Goal: Task Accomplishment & Management: Manage account settings

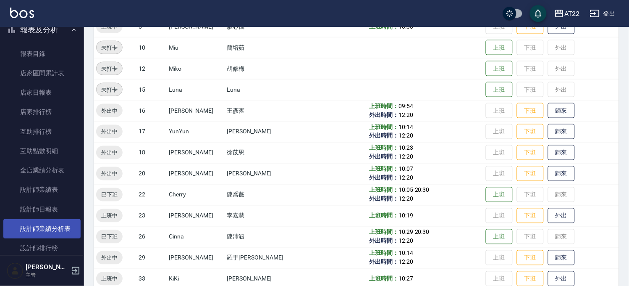
scroll to position [233, 0]
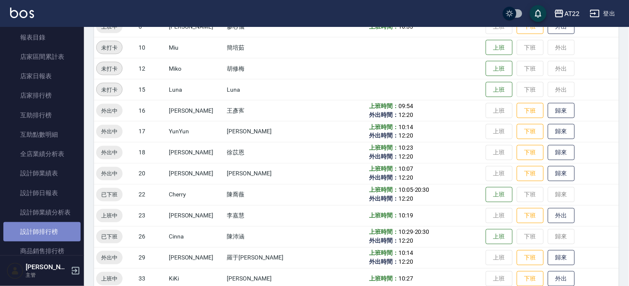
click at [44, 226] on link "設計師排行榜" at bounding box center [41, 231] width 77 height 19
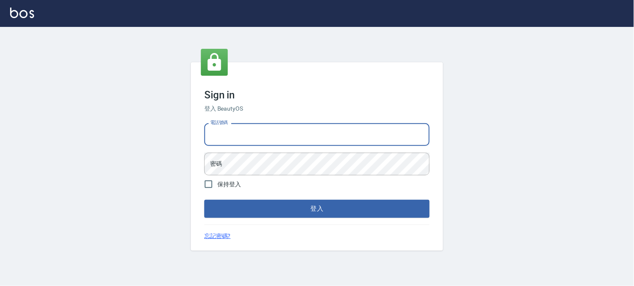
click at [225, 134] on input "電話號碼" at bounding box center [316, 134] width 225 height 23
type input "0936888819"
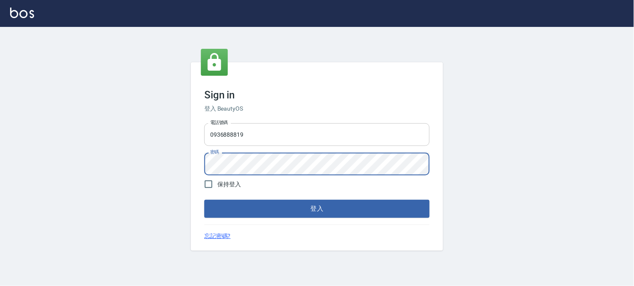
click at [204, 200] on button "登入" at bounding box center [316, 209] width 225 height 18
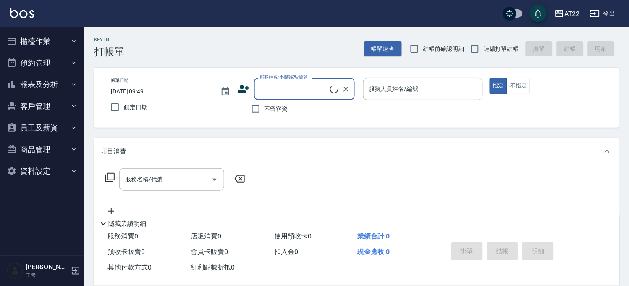
click at [43, 85] on button "報表及分析" at bounding box center [41, 85] width 77 height 22
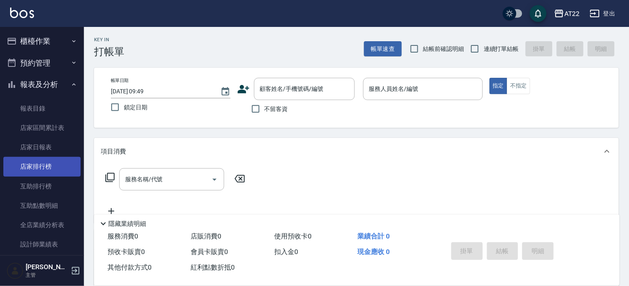
scroll to position [140, 0]
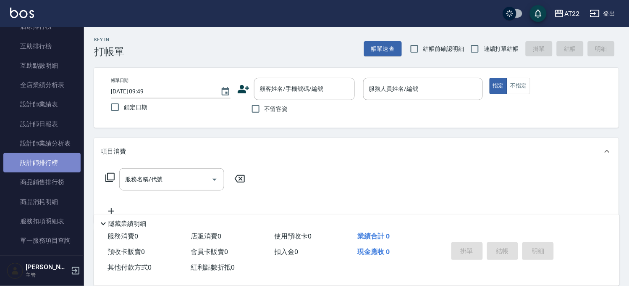
click at [47, 167] on link "設計師排行榜" at bounding box center [41, 162] width 77 height 19
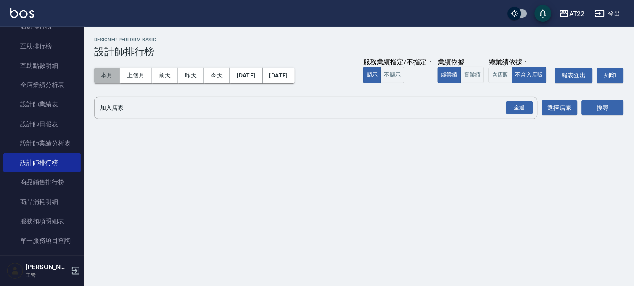
click at [104, 75] on button "本月" at bounding box center [107, 76] width 26 height 16
click at [529, 108] on div "全選" at bounding box center [519, 107] width 27 height 13
click at [587, 103] on button "搜尋" at bounding box center [602, 108] width 42 height 16
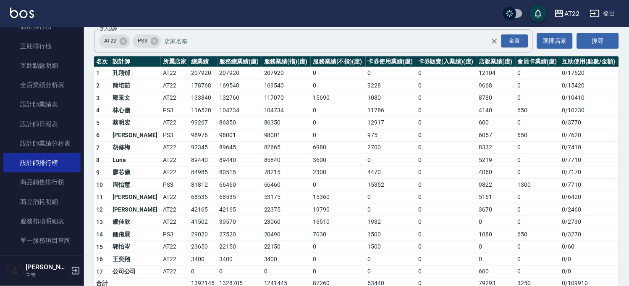
scroll to position [51, 0]
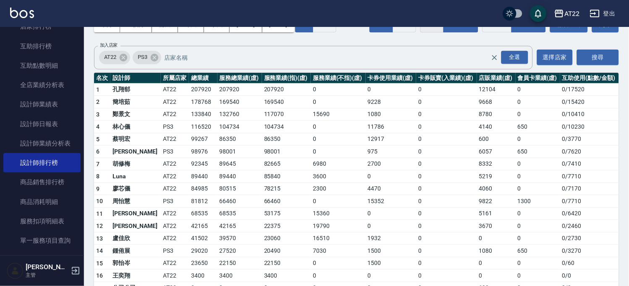
click at [421, 32] on button "含店販" at bounding box center [433, 24] width 24 height 16
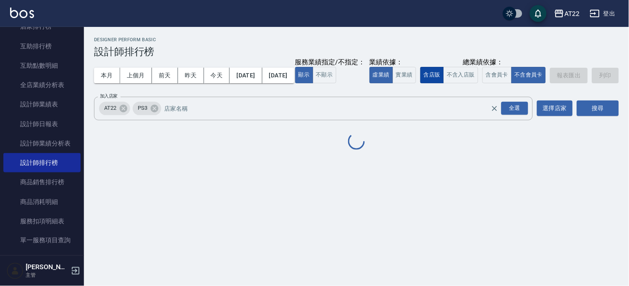
scroll to position [0, 0]
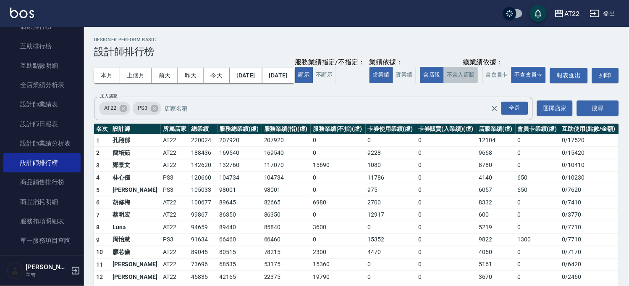
click at [444, 83] on button "不含入店販" at bounding box center [461, 75] width 35 height 16
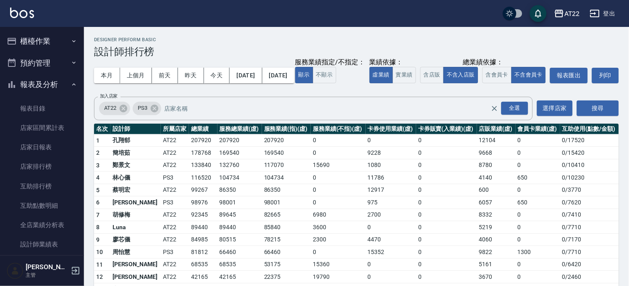
drag, startPoint x: 30, startPoint y: 43, endPoint x: 35, endPoint y: 51, distance: 9.4
click at [30, 43] on button "櫃檯作業" at bounding box center [41, 41] width 77 height 22
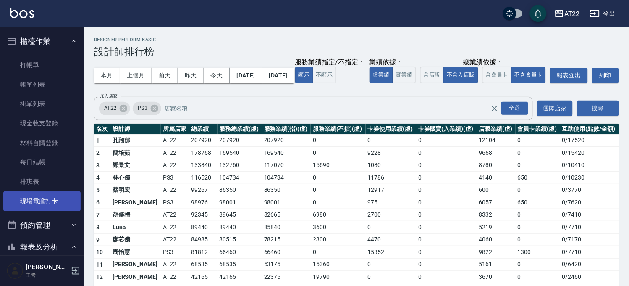
click at [39, 200] on link "現場電腦打卡" at bounding box center [41, 200] width 77 height 19
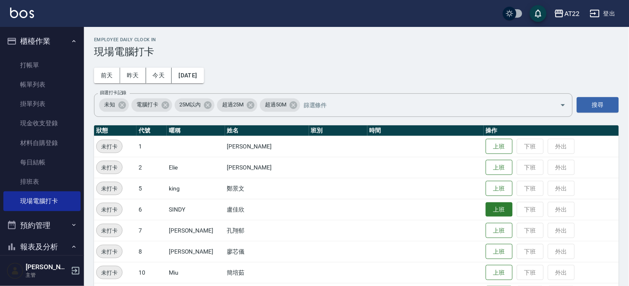
click at [486, 212] on button "上班" at bounding box center [499, 209] width 27 height 15
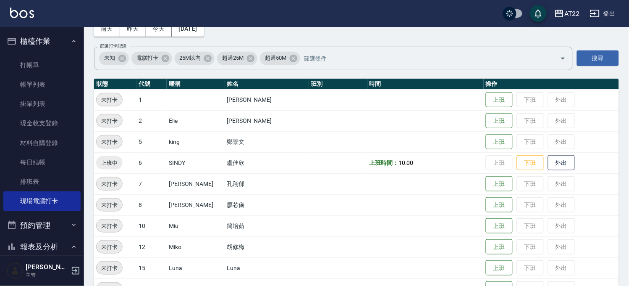
scroll to position [140, 0]
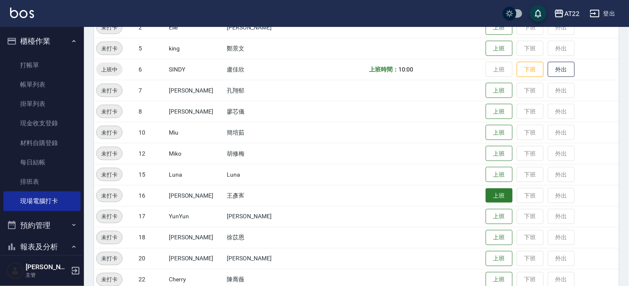
click at [486, 195] on button "上班" at bounding box center [499, 195] width 27 height 15
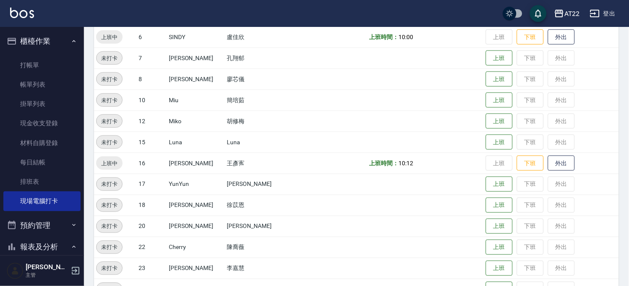
scroll to position [187, 0]
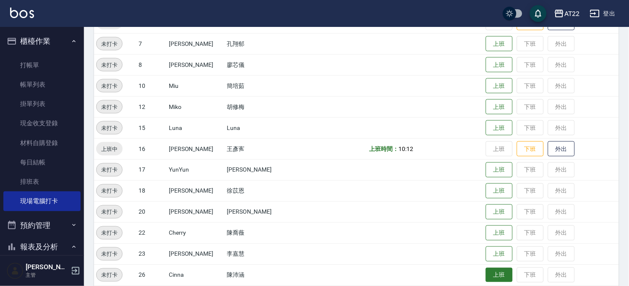
click at [495, 279] on button "上班" at bounding box center [499, 275] width 27 height 15
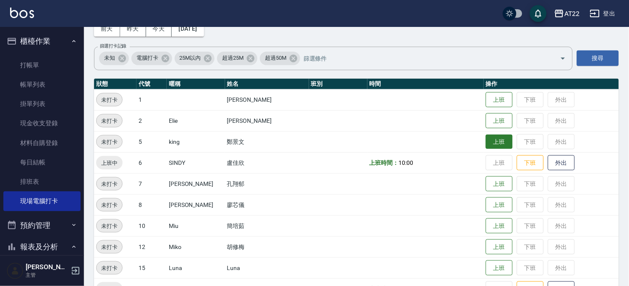
click at [496, 142] on button "上班" at bounding box center [499, 141] width 27 height 15
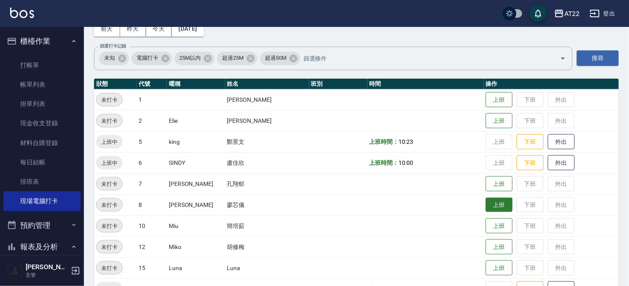
click at [496, 203] on button "上班" at bounding box center [499, 204] width 27 height 15
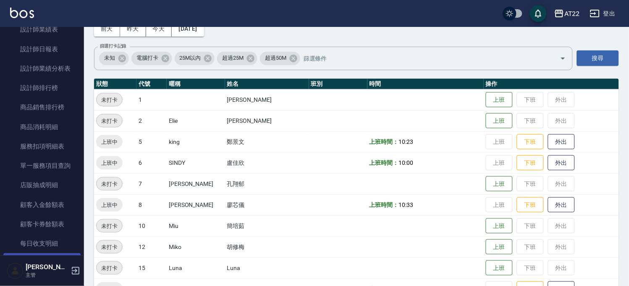
scroll to position [318, 0]
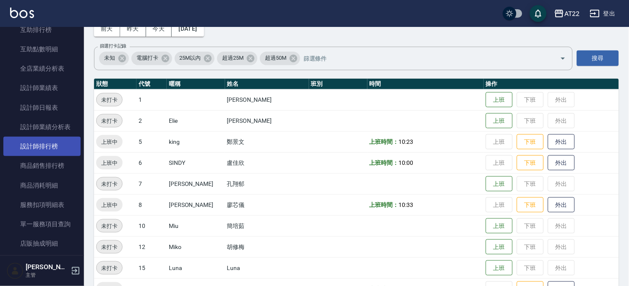
click at [67, 145] on link "設計師排行榜" at bounding box center [41, 146] width 77 height 19
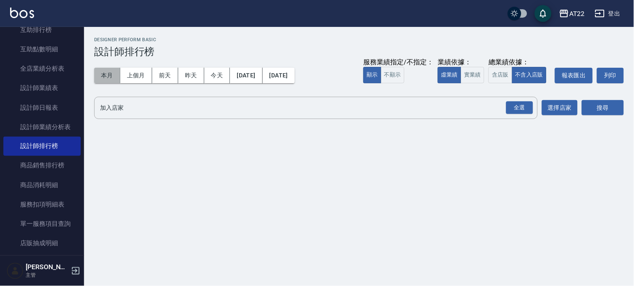
click at [109, 78] on button "本月" at bounding box center [107, 76] width 26 height 16
click at [510, 110] on div "全選" at bounding box center [519, 107] width 27 height 13
click at [597, 108] on button "搜尋" at bounding box center [602, 108] width 42 height 16
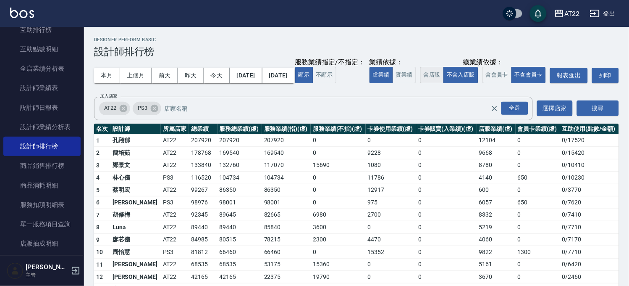
click at [421, 83] on button "含店販" at bounding box center [433, 75] width 24 height 16
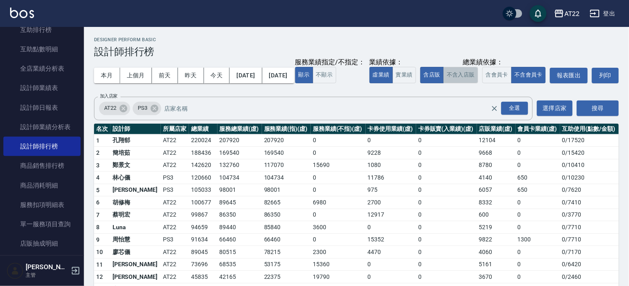
click at [444, 83] on button "不含入店販" at bounding box center [461, 75] width 35 height 16
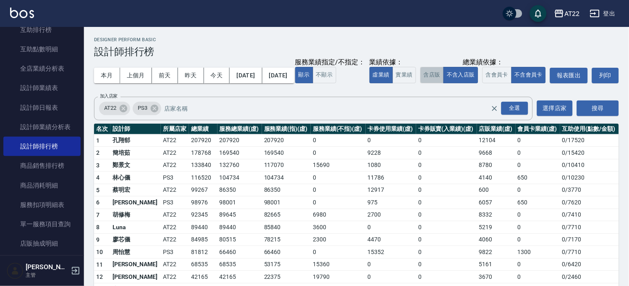
click at [421, 83] on button "含店販" at bounding box center [433, 75] width 24 height 16
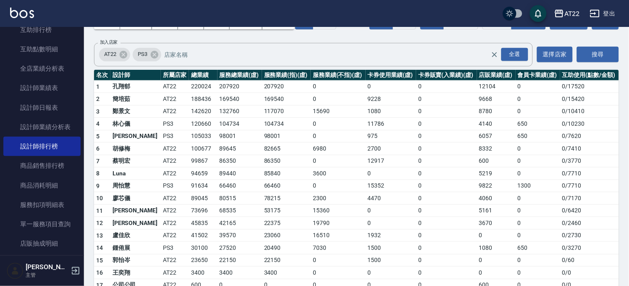
scroll to position [4, 0]
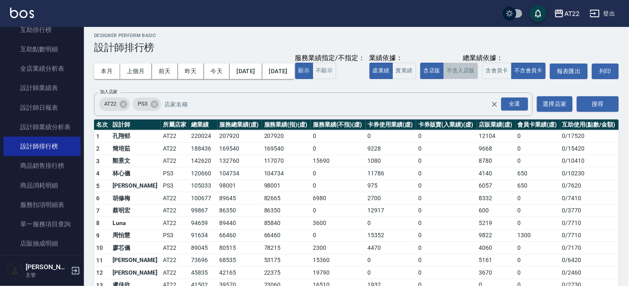
click at [444, 79] on button "不含入店販" at bounding box center [461, 71] width 35 height 16
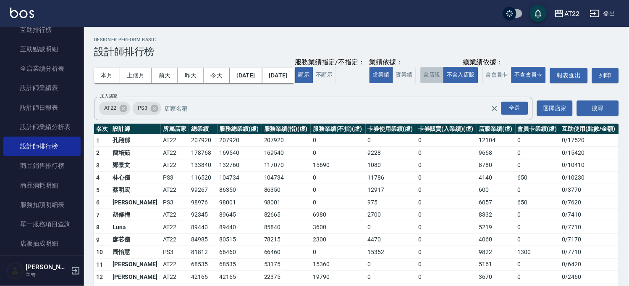
click at [421, 83] on button "含店販" at bounding box center [433, 75] width 24 height 16
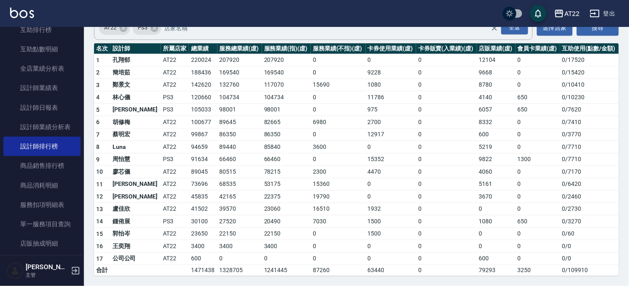
scroll to position [51, 0]
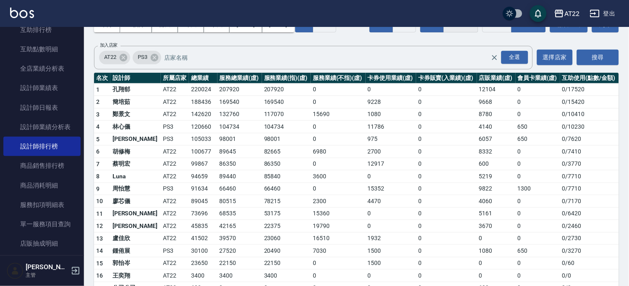
click at [444, 32] on button "不含入店販" at bounding box center [461, 24] width 35 height 16
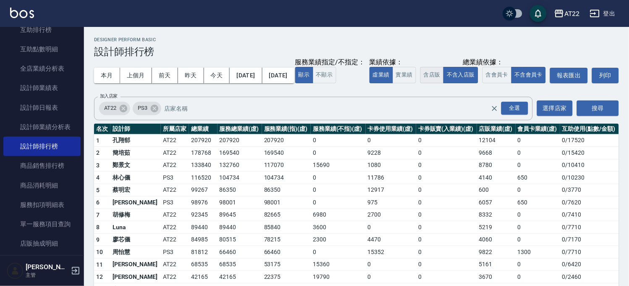
click at [421, 83] on button "含店販" at bounding box center [433, 75] width 24 height 16
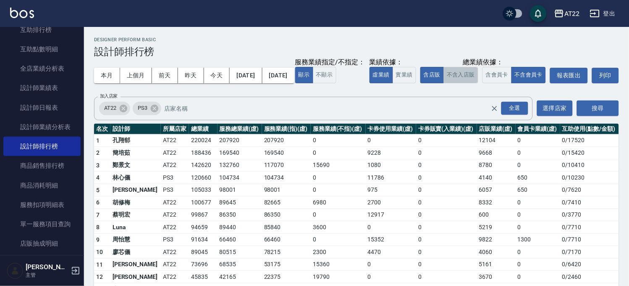
click at [444, 83] on button "不含入店販" at bounding box center [461, 75] width 35 height 16
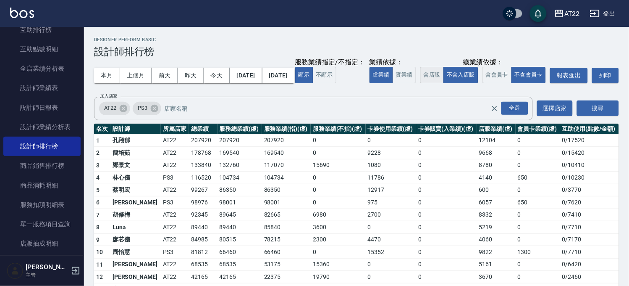
click at [421, 83] on button "含店販" at bounding box center [433, 75] width 24 height 16
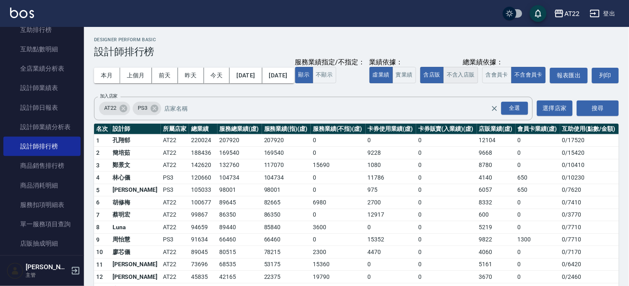
click at [444, 83] on button "不含入店販" at bounding box center [461, 75] width 35 height 16
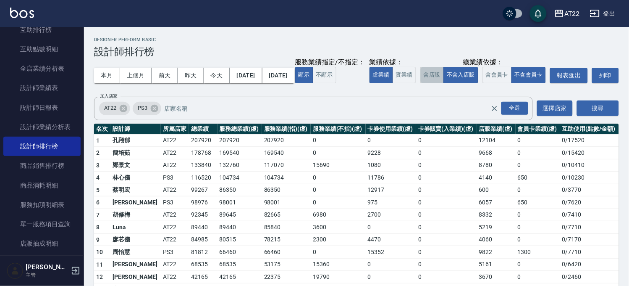
click at [421, 83] on button "含店販" at bounding box center [433, 75] width 24 height 16
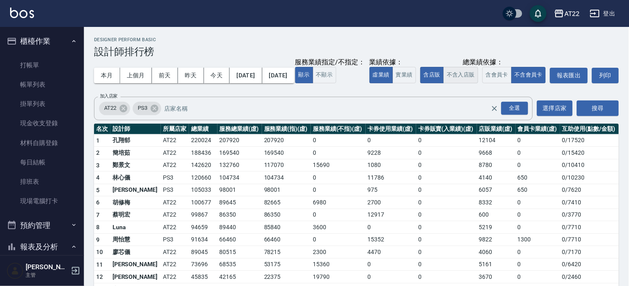
click at [444, 83] on button "不含入店販" at bounding box center [461, 75] width 35 height 16
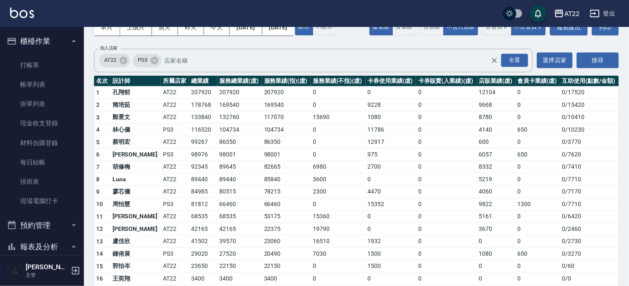
scroll to position [41, 0]
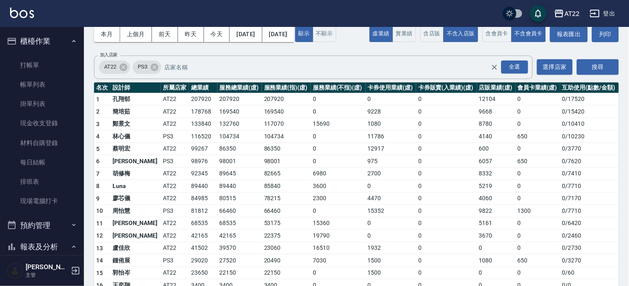
click at [421, 42] on button "含店販" at bounding box center [433, 34] width 24 height 16
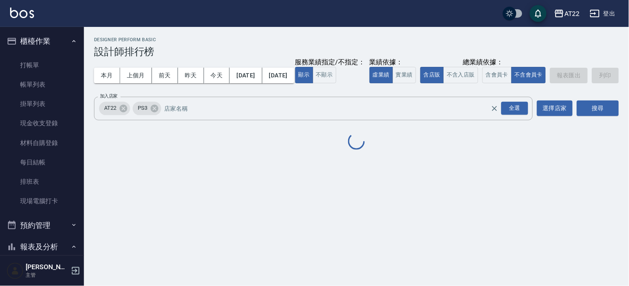
scroll to position [0, 0]
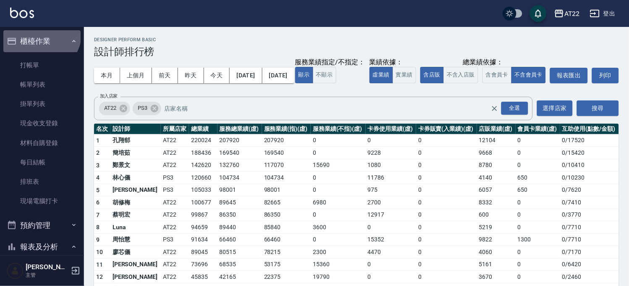
click at [39, 32] on button "櫃檯作業" at bounding box center [41, 41] width 77 height 22
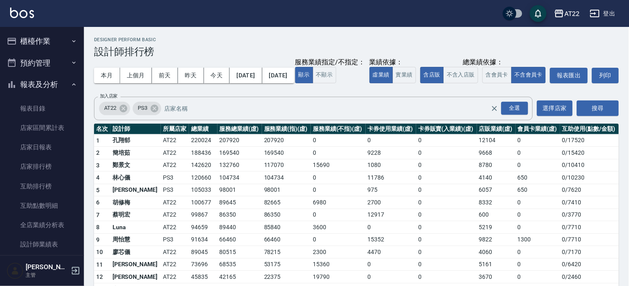
click at [40, 39] on button "櫃檯作業" at bounding box center [41, 41] width 77 height 22
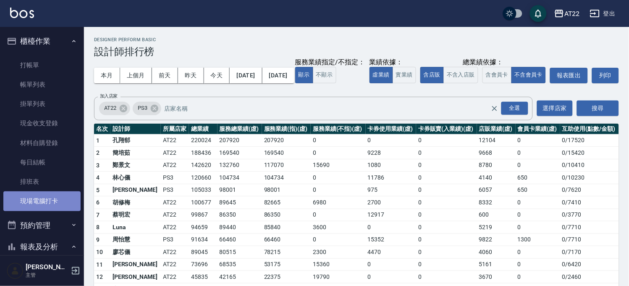
click at [51, 202] on link "現場電腦打卡" at bounding box center [41, 200] width 77 height 19
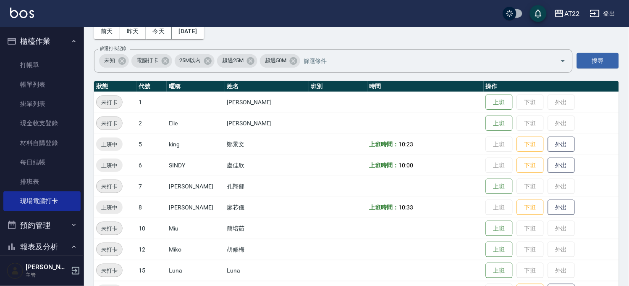
scroll to position [187, 0]
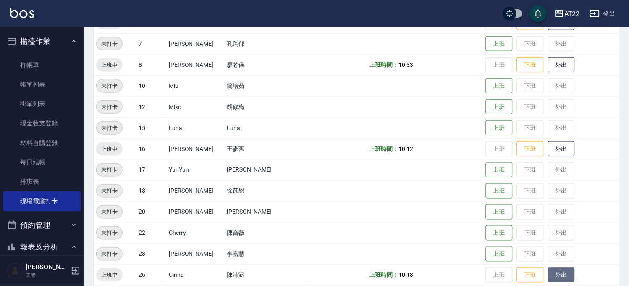
click at [548, 272] on button "外出" at bounding box center [561, 275] width 27 height 15
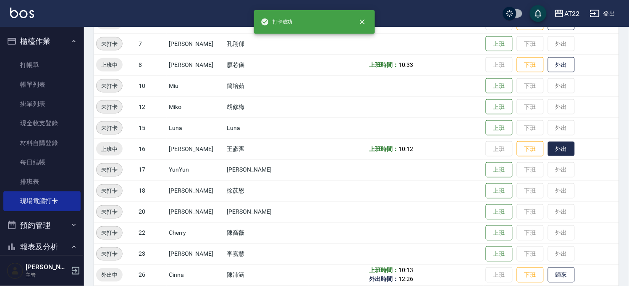
click at [548, 153] on button "外出" at bounding box center [561, 149] width 27 height 15
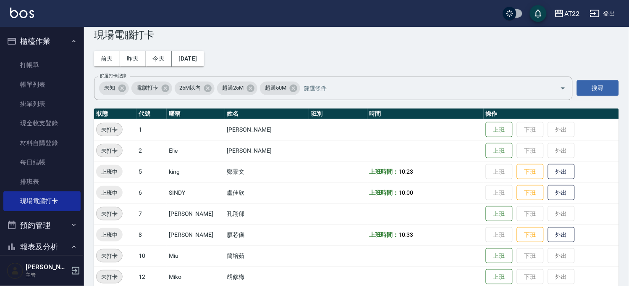
scroll to position [297, 0]
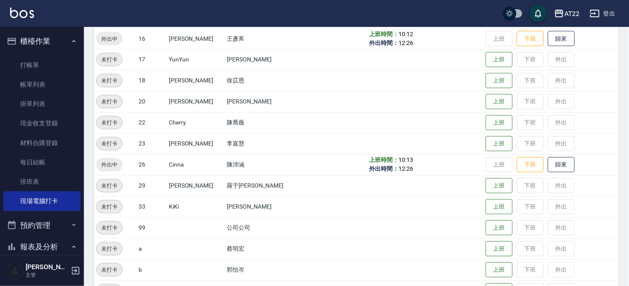
click at [546, 183] on td "上班 下班 外出" at bounding box center [551, 185] width 135 height 21
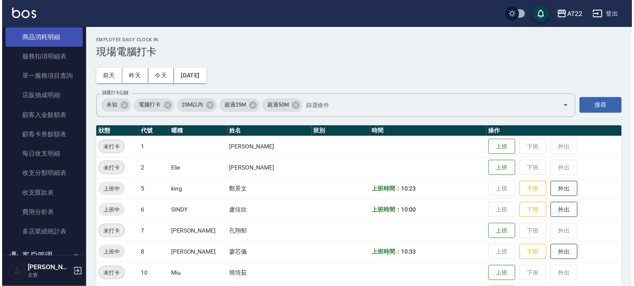
scroll to position [552, 0]
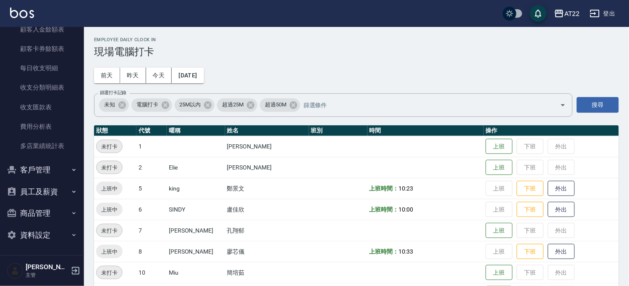
click at [62, 166] on button "客戶管理" at bounding box center [41, 170] width 77 height 22
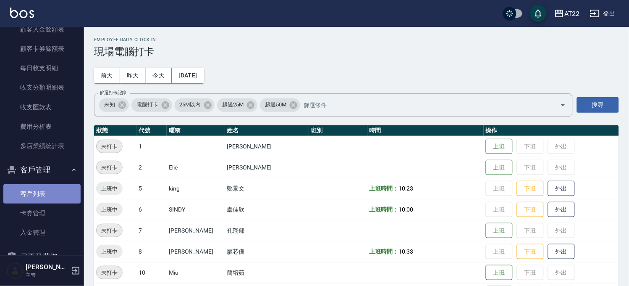
click at [56, 200] on link "客戶列表" at bounding box center [41, 193] width 77 height 19
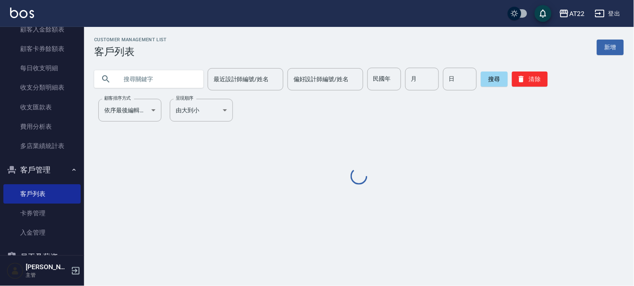
click at [129, 81] on input "text" at bounding box center [157, 79] width 79 height 23
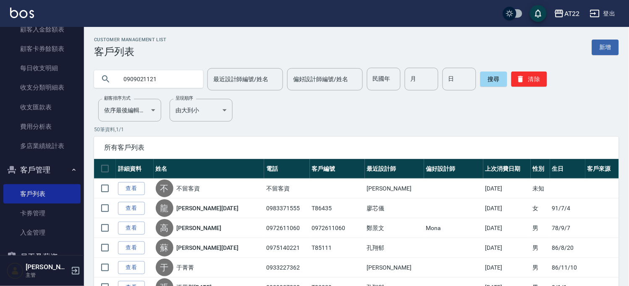
type input "0909021121"
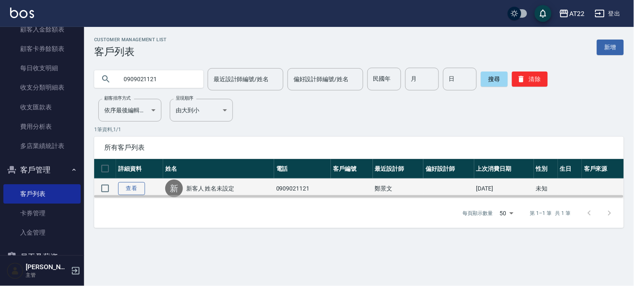
click at [122, 184] on link "查看" at bounding box center [131, 188] width 27 height 13
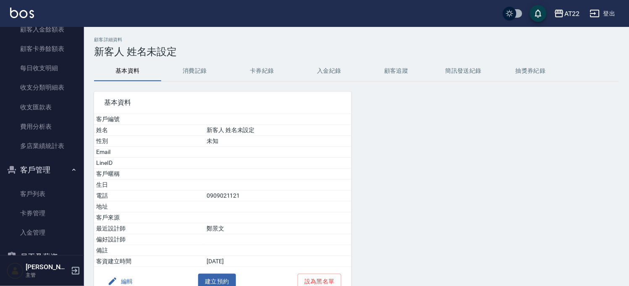
click at [199, 68] on button "消費記錄" at bounding box center [194, 71] width 67 height 20
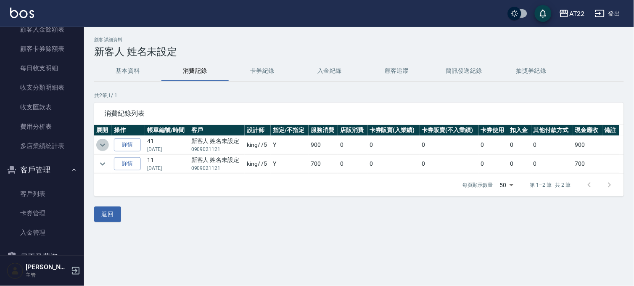
click at [104, 144] on icon "expand row" at bounding box center [102, 144] width 5 height 3
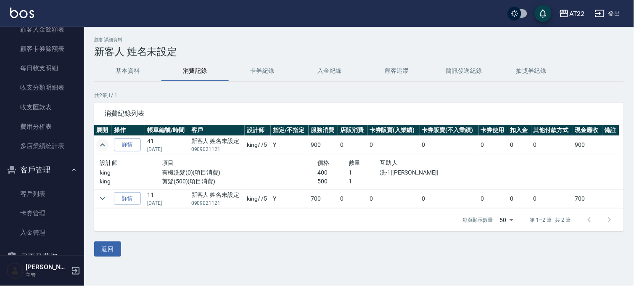
click at [104, 144] on icon "expand row" at bounding box center [102, 145] width 10 height 10
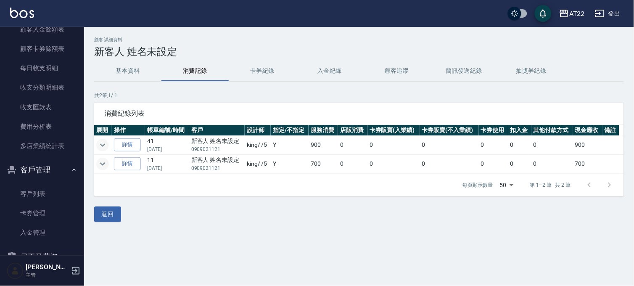
click at [103, 159] on icon "expand row" at bounding box center [102, 164] width 10 height 10
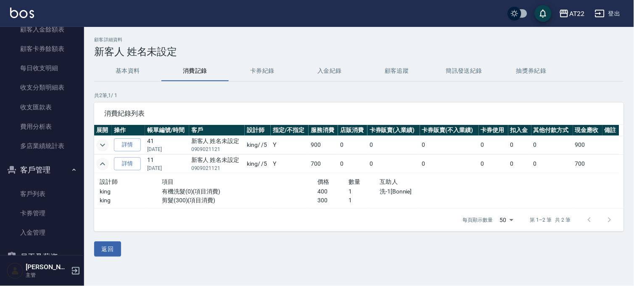
click at [103, 163] on icon "expand row" at bounding box center [102, 163] width 5 height 3
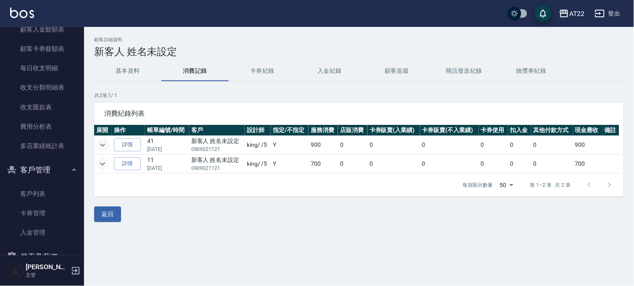
click at [101, 143] on icon "expand row" at bounding box center [102, 145] width 10 height 10
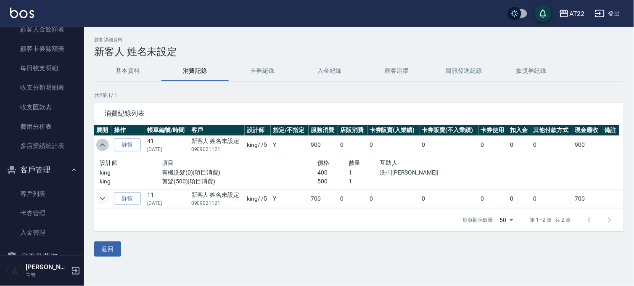
click at [101, 143] on icon "expand row" at bounding box center [102, 145] width 10 height 10
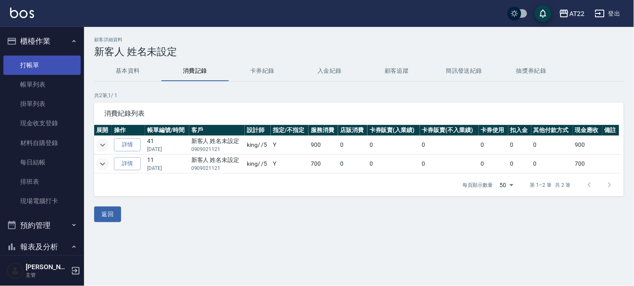
click at [37, 62] on link "打帳單" at bounding box center [41, 64] width 77 height 19
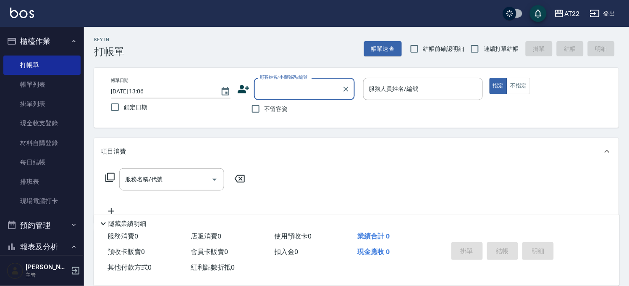
click at [431, 43] on label "結帳前確認明細" at bounding box center [435, 49] width 59 height 18
click at [423, 43] on input "結帳前確認明細" at bounding box center [415, 49] width 18 height 18
checkbox input "true"
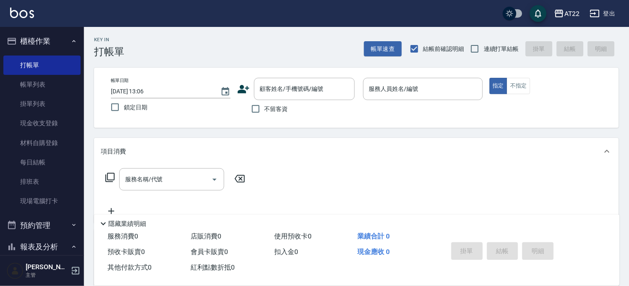
click at [490, 45] on span "連續打單結帳" at bounding box center [501, 49] width 35 height 9
click at [484, 44] on input "連續打單結帳" at bounding box center [475, 49] width 18 height 18
checkbox input "true"
click at [330, 97] on div "顧客姓名/手機號碼/編號" at bounding box center [304, 89] width 101 height 22
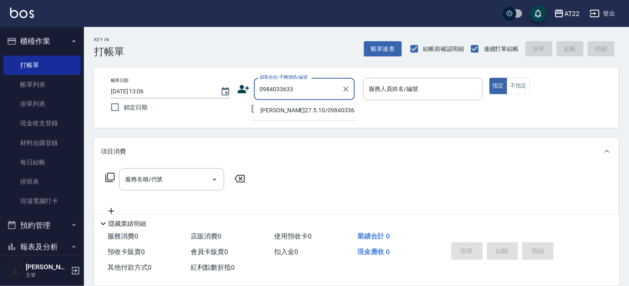
click at [321, 119] on ul "歐哲瑄27.5.10/0984033633/T91180" at bounding box center [304, 110] width 101 height 21
click at [332, 113] on li "歐哲瑄27.5.10/0984033633/T91180" at bounding box center [304, 110] width 101 height 14
type input "歐哲瑄27.5.10/0984033633/T91180"
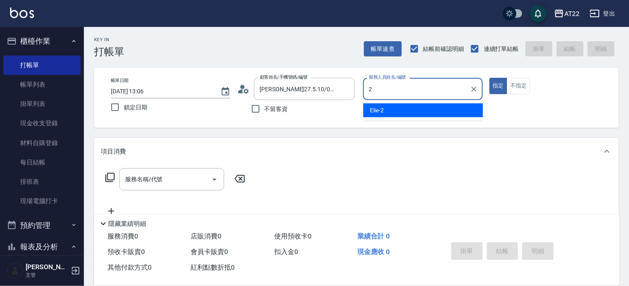
type input "Elie-2"
type button "true"
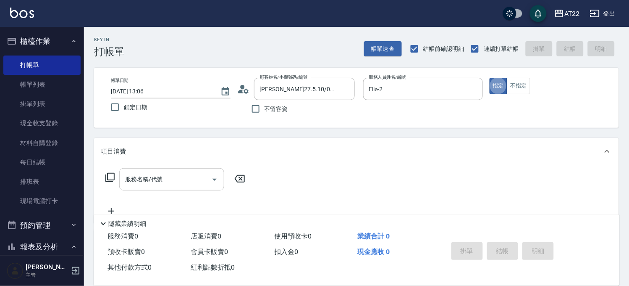
click at [169, 181] on input "服務名稱/代號" at bounding box center [165, 179] width 85 height 15
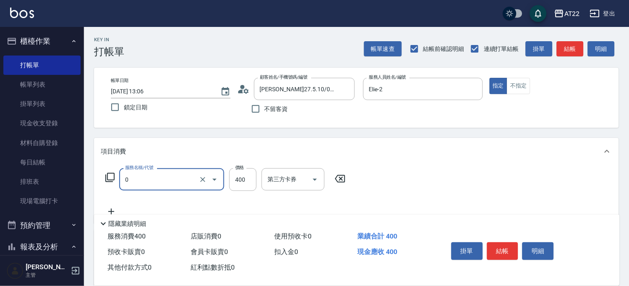
type input "有機洗髮(0)"
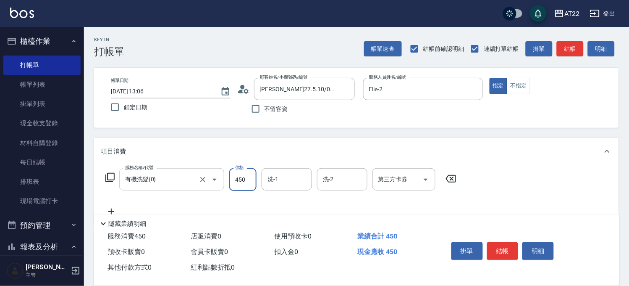
type input "450"
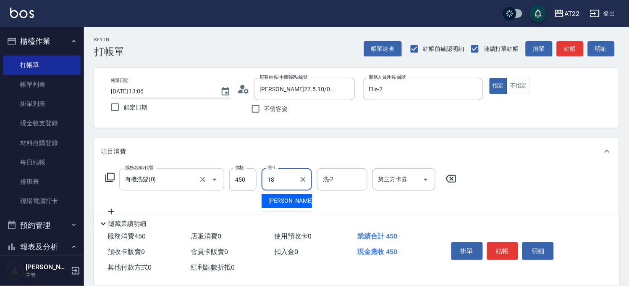
type input "恩恩-18"
click at [114, 214] on div "隱藏業績明細" at bounding box center [357, 221] width 526 height 14
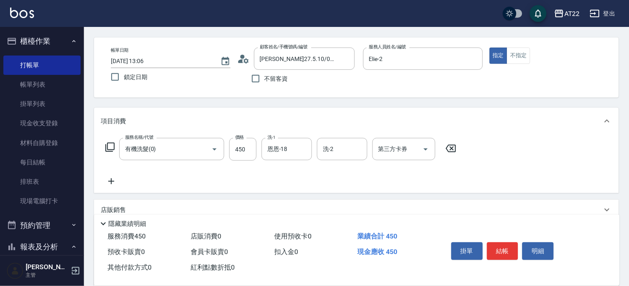
scroll to position [47, 0]
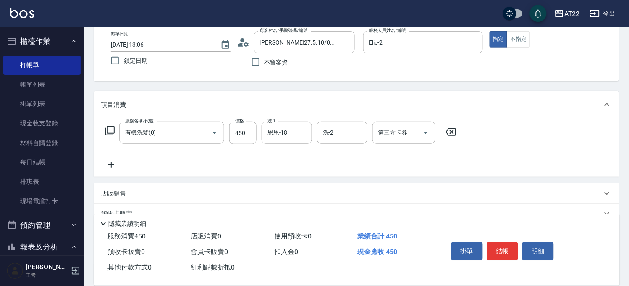
click at [113, 160] on icon at bounding box center [111, 165] width 21 height 10
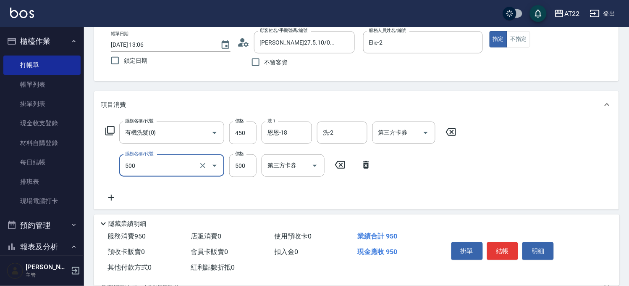
type input "剪髮(500)"
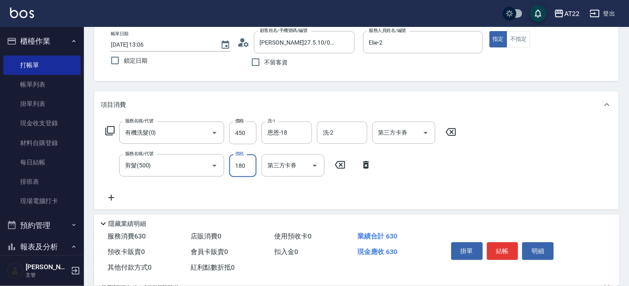
type input "180"
click at [113, 196] on icon at bounding box center [111, 197] width 21 height 10
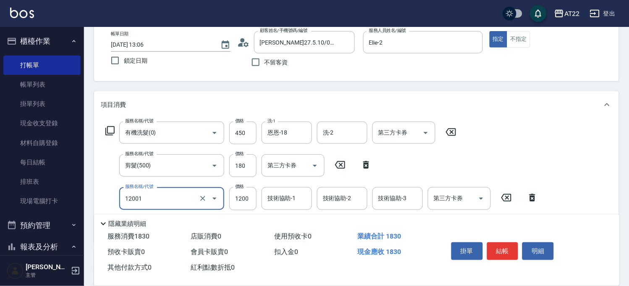
type input "燙髮S(12001)"
type input "1530"
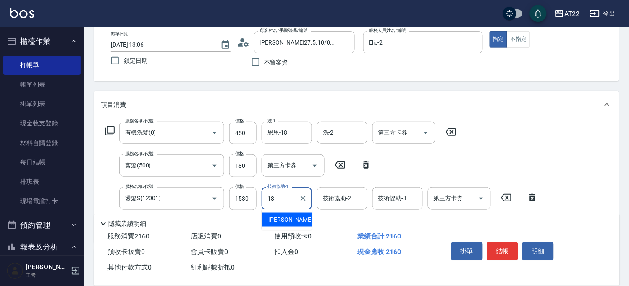
type input "恩恩-18"
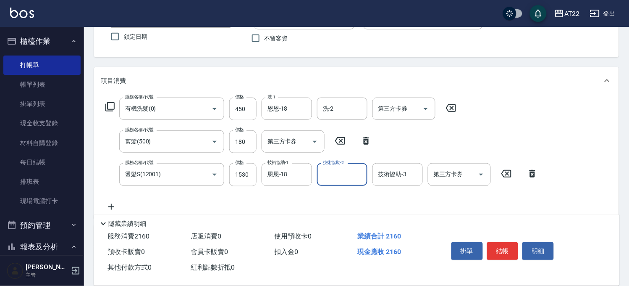
scroll to position [93, 0]
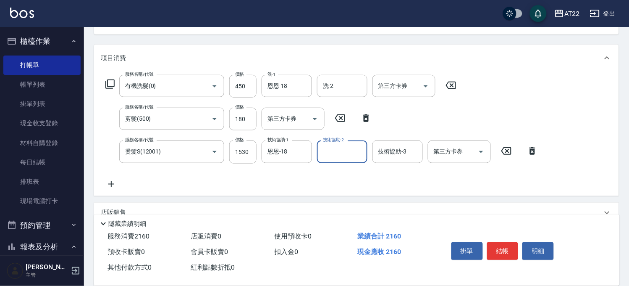
click at [113, 183] on icon at bounding box center [111, 184] width 6 height 6
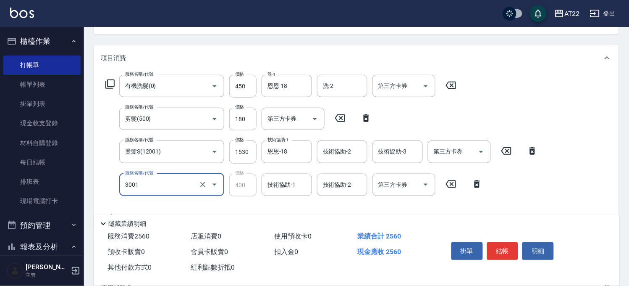
type input "側邊燙貼(3001)"
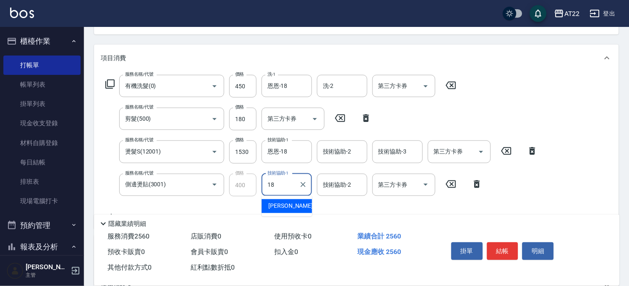
type input "恩恩-18"
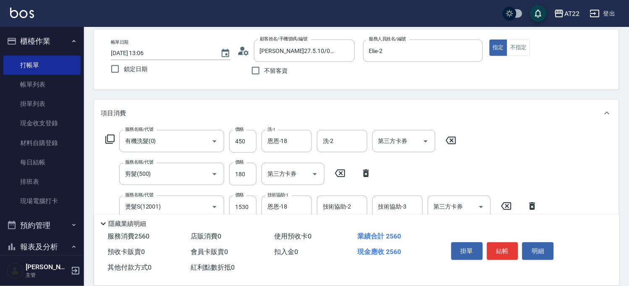
scroll to position [0, 0]
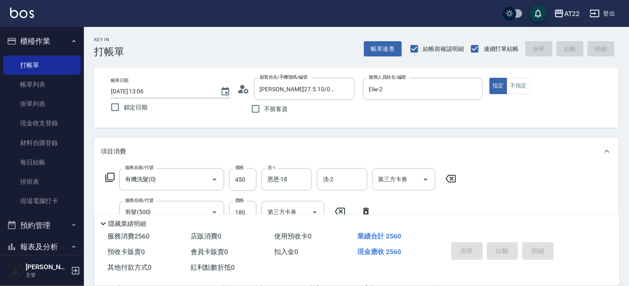
type input "2025/08/18 13:07"
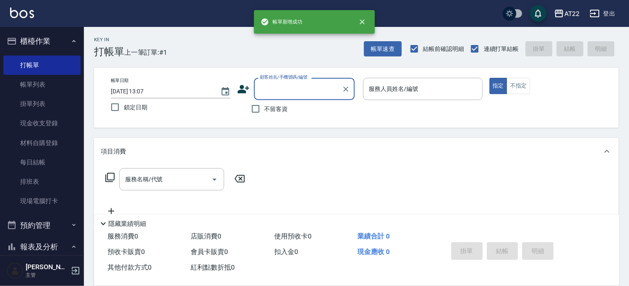
click at [296, 89] on input "顧客姓名/手機號碼/編號" at bounding box center [298, 89] width 81 height 15
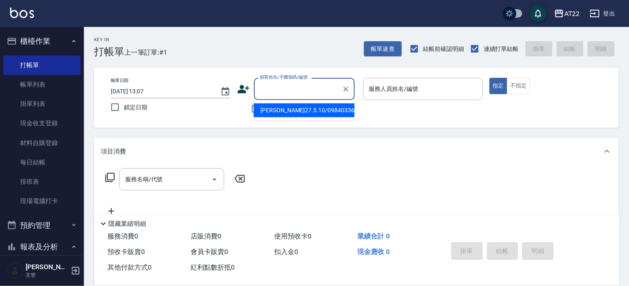
click at [295, 117] on li "歐哲瑄27.5.10/0984033633/T91180" at bounding box center [304, 110] width 101 height 14
type input "歐哲瑄27.5.10/0984033633/T91180"
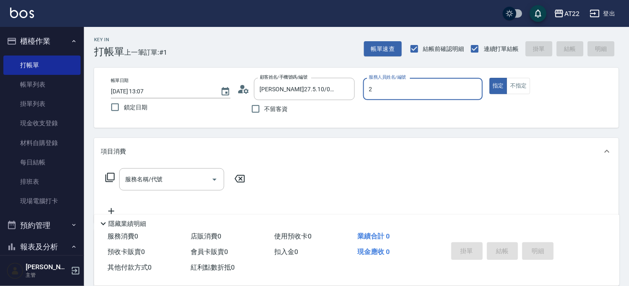
type input "Elie-2"
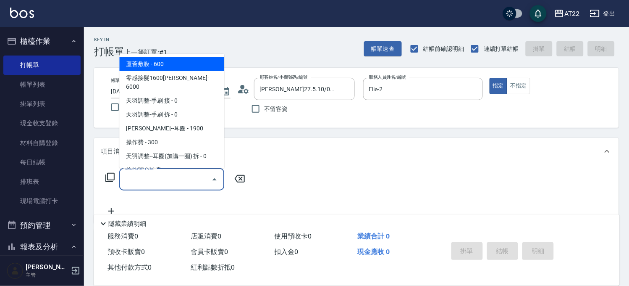
click at [189, 175] on input "服務名稱/代號" at bounding box center [165, 179] width 85 height 15
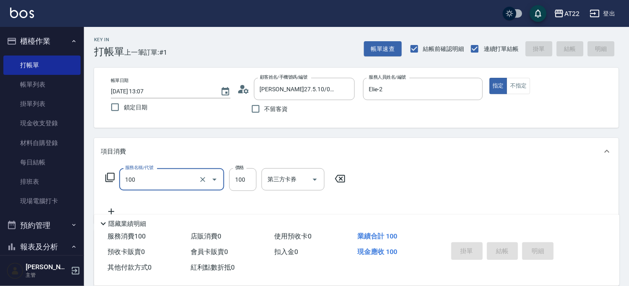
type input "100"
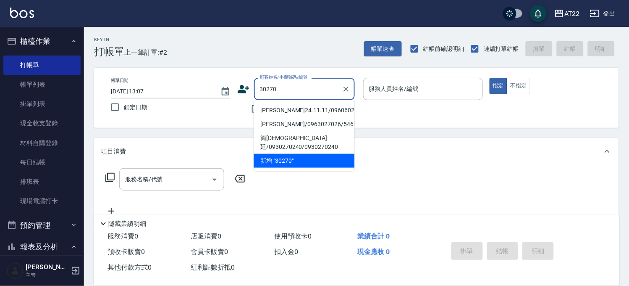
click at [312, 110] on li "張雅雯24.11.11/0960602633/V30270" at bounding box center [304, 110] width 101 height 14
type input "張雅雯24.11.11/0960602633/V30270"
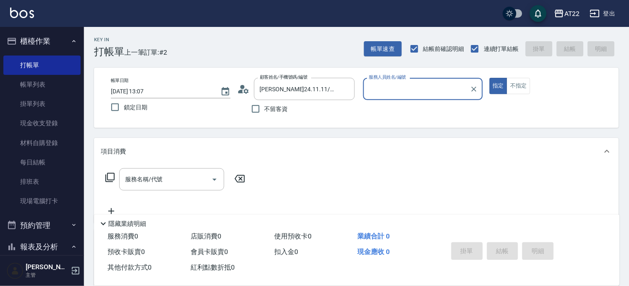
type input "Zoe-8"
click at [214, 179] on icon "Open" at bounding box center [215, 180] width 4 height 2
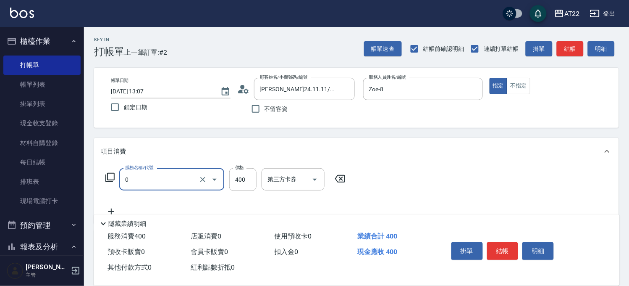
type input "有機洗髮(0)"
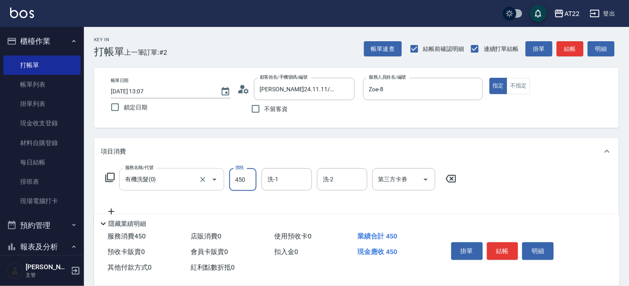
type input "450"
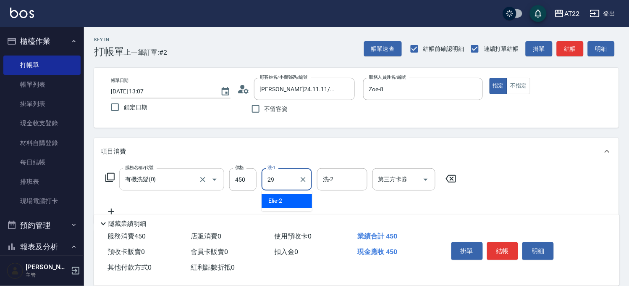
type input "[PERSON_NAME]-29"
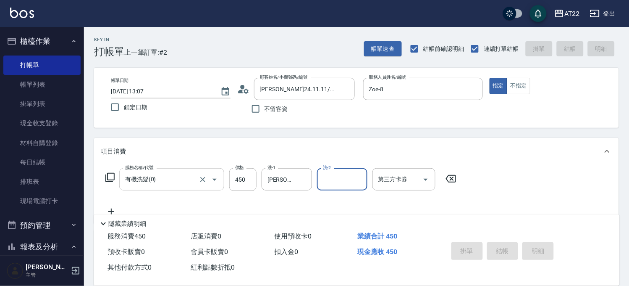
type input "2025/08/18 13:08"
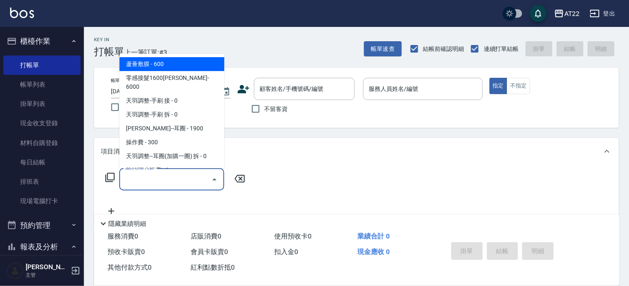
click at [162, 182] on input "服務名稱/代號" at bounding box center [165, 179] width 85 height 15
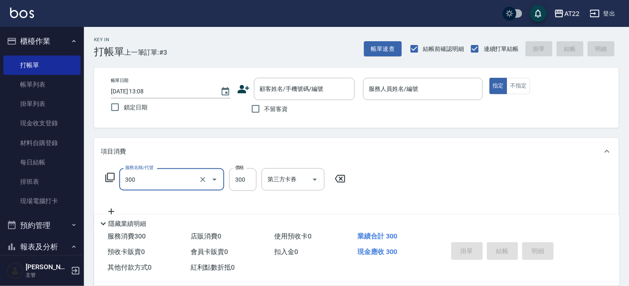
type input "剪髮(300)"
click at [290, 109] on div "不留客資" at bounding box center [296, 109] width 118 height 18
click at [277, 107] on span "不留客資" at bounding box center [277, 109] width 24 height 9
click at [265, 107] on input "不留客資" at bounding box center [256, 109] width 18 height 18
checkbox input "true"
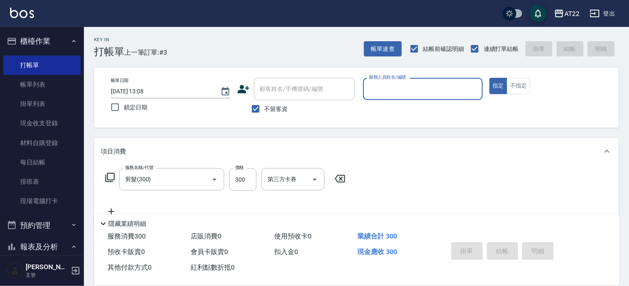
click at [368, 87] on input "服務人員姓名/編號" at bounding box center [423, 89] width 112 height 15
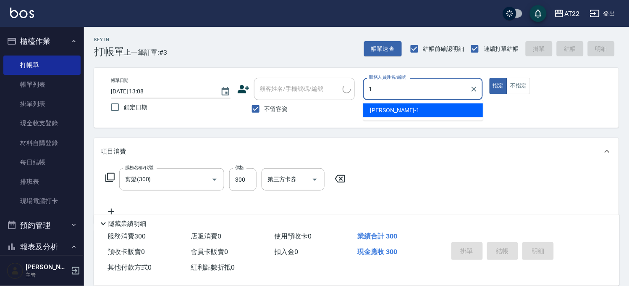
type input "19"
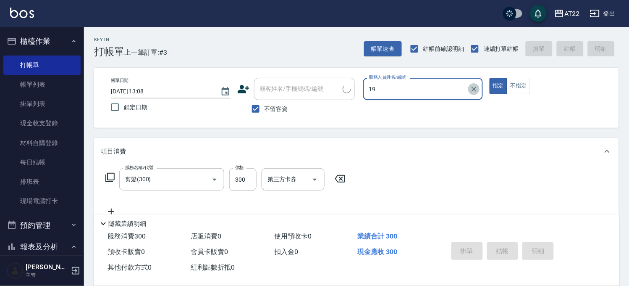
click at [471, 90] on icon "Clear" at bounding box center [474, 89] width 8 height 8
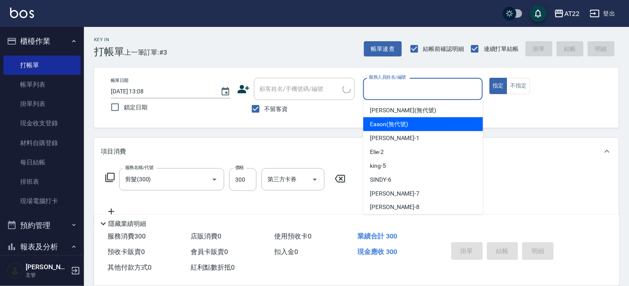
click at [438, 122] on div "Eason (無代號)" at bounding box center [424, 124] width 120 height 14
type input "Eason(無代號)"
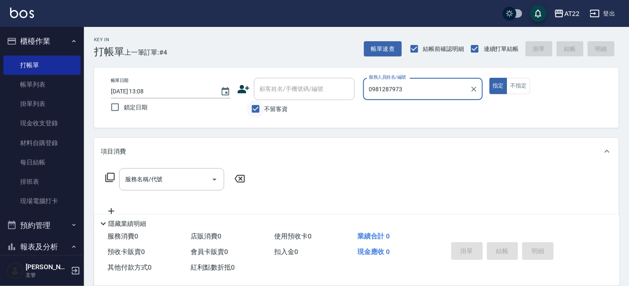
type input "0981287973"
click at [264, 111] on input "不留客資" at bounding box center [256, 109] width 18 height 18
checkbox input "false"
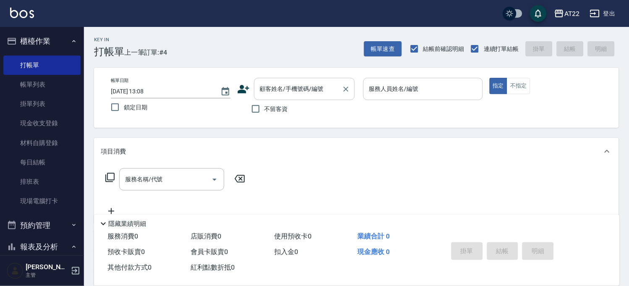
click at [279, 95] on input "顧客姓名/手機號碼/編號" at bounding box center [298, 89] width 81 height 15
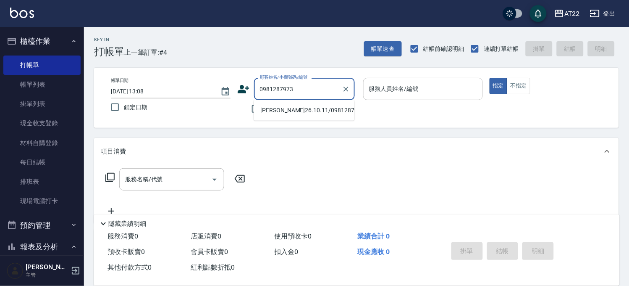
click at [323, 117] on li "李佳怡26.10.11/0981287973/T86405" at bounding box center [304, 110] width 101 height 14
type input "李佳怡26.10.11/0981287973/T86405"
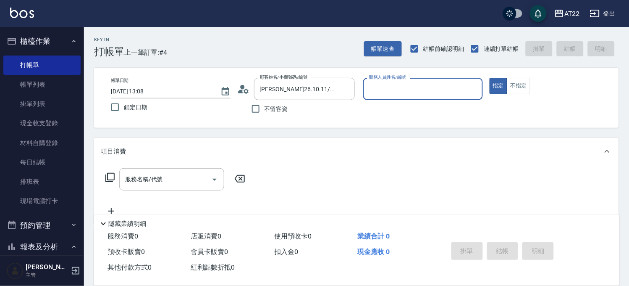
type input "Zoe-8"
click at [169, 186] on input "服務名稱/代號" at bounding box center [165, 179] width 85 height 15
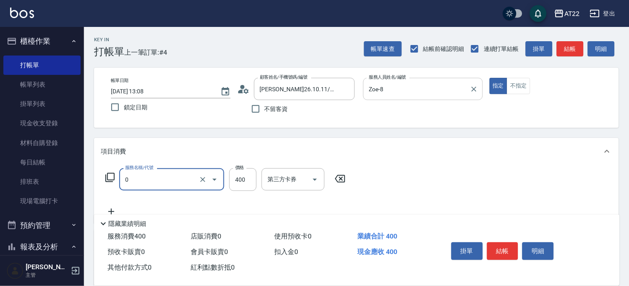
type input "有機洗髮(0)"
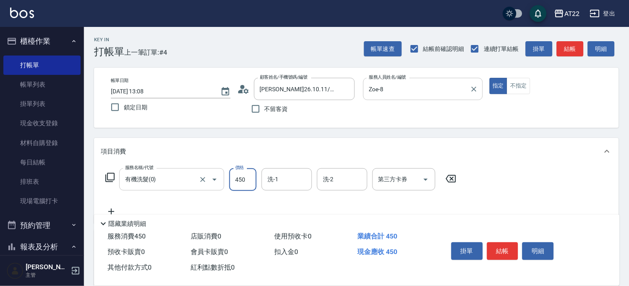
type input "450"
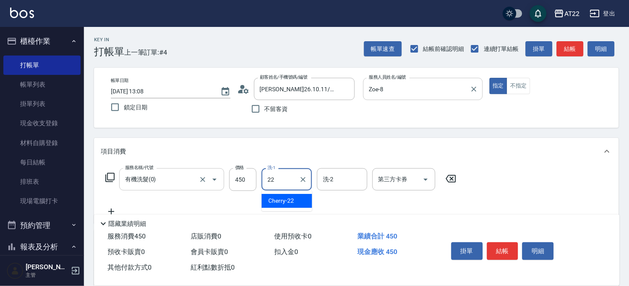
type input "Cherry-22"
click at [111, 208] on icon at bounding box center [111, 211] width 21 height 10
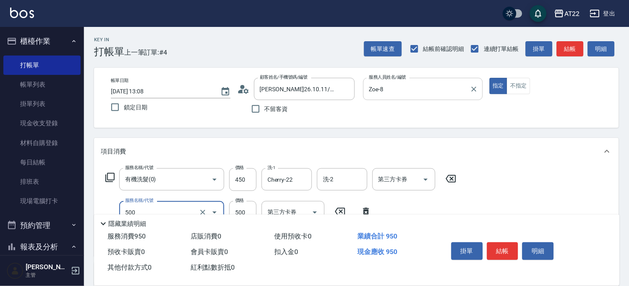
type input "剪髮(500)"
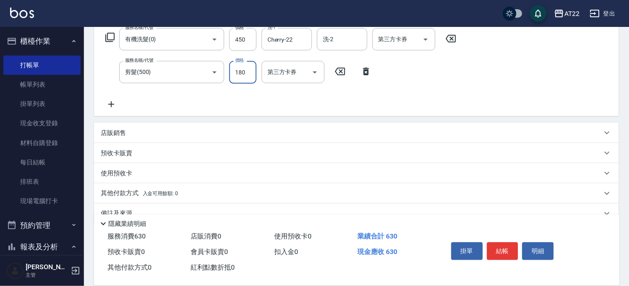
type input "180"
click at [107, 107] on icon at bounding box center [111, 104] width 21 height 10
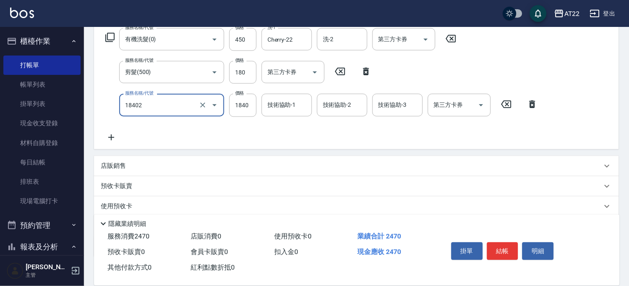
type input "染髮L(18402)"
click at [230, 106] on input "1305" at bounding box center [242, 105] width 27 height 23
type input "1805"
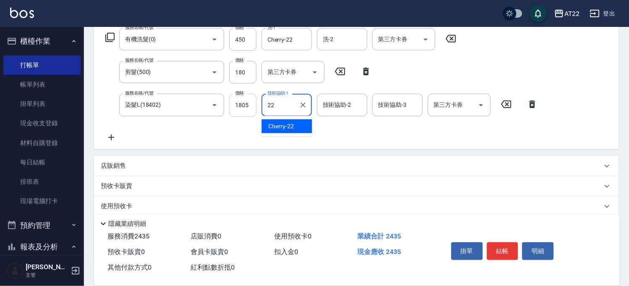
type input "Cherry-22"
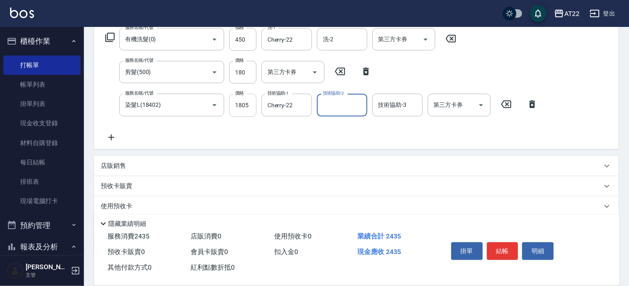
click at [244, 107] on input "1805" at bounding box center [242, 105] width 27 height 23
type input "1835"
click at [109, 141] on icon at bounding box center [111, 137] width 21 height 10
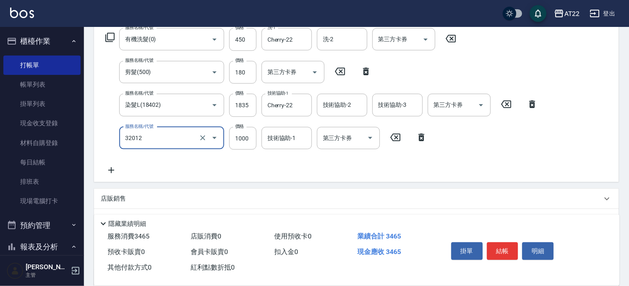
type input "+升級礦物染(含隔離)(32012)"
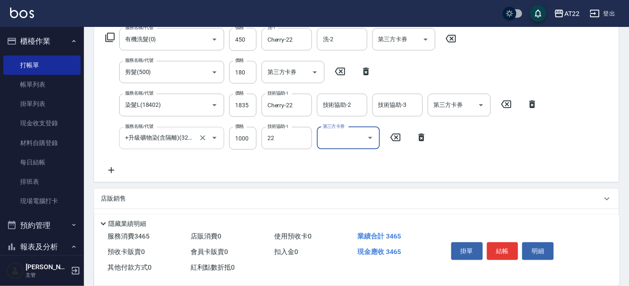
type input "Cherry-22"
click at [111, 174] on icon at bounding box center [111, 170] width 21 height 10
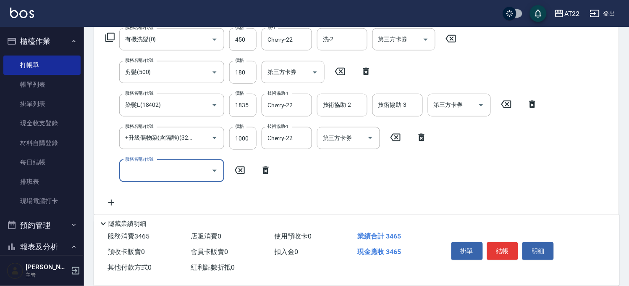
scroll to position [0, 0]
type input "漂髮中(1400)"
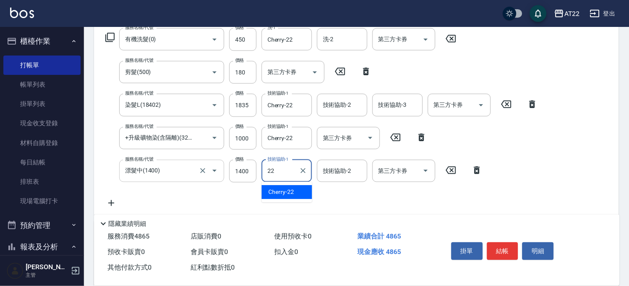
type input "Cherry-22"
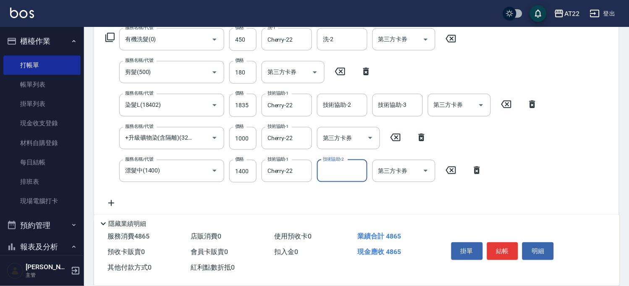
click at [114, 199] on icon at bounding box center [111, 203] width 21 height 10
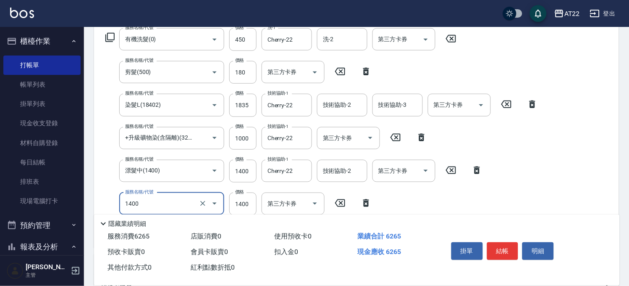
type input "漂髮中(1400)"
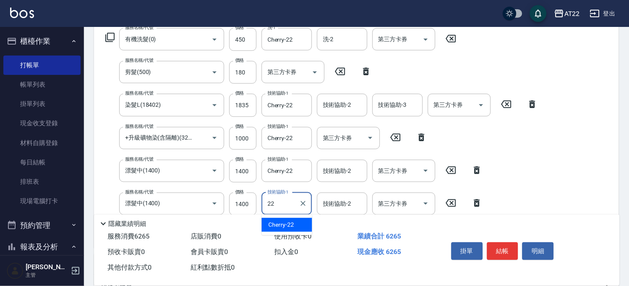
type input "Cherry-22"
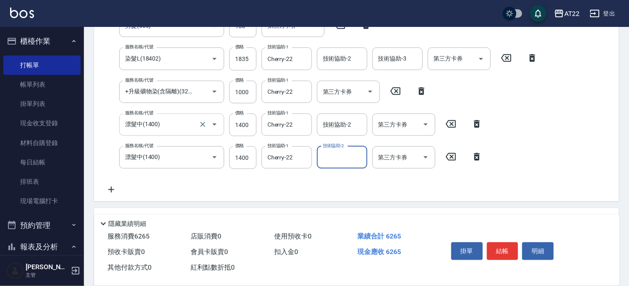
scroll to position [187, 0]
click at [115, 187] on icon at bounding box center [111, 189] width 21 height 10
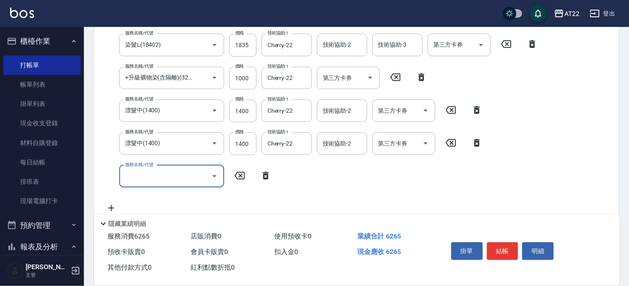
scroll to position [0, 0]
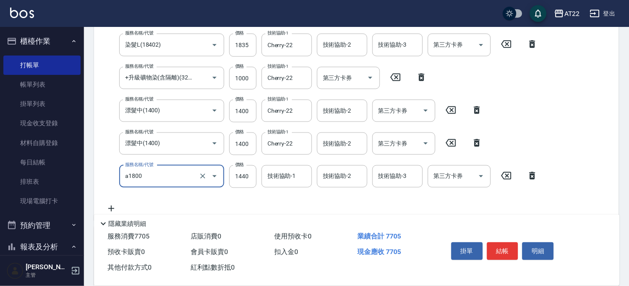
type input "結構式三段(a1800)"
type input "1840"
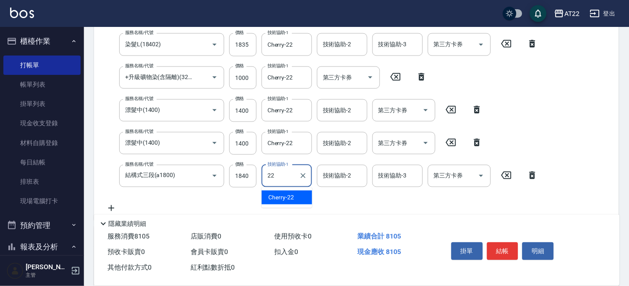
type input "Cherry-22"
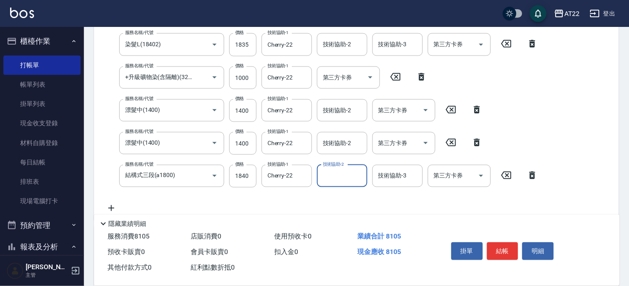
scroll to position [294, 0]
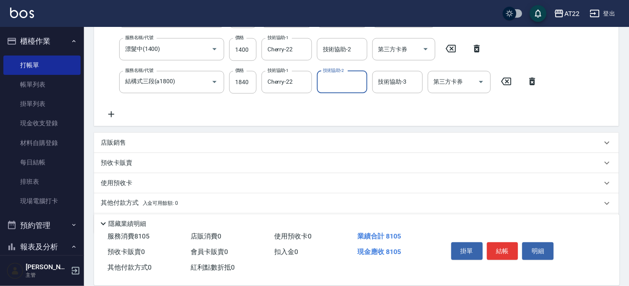
click at [118, 139] on p "店販銷售" at bounding box center [113, 143] width 25 height 9
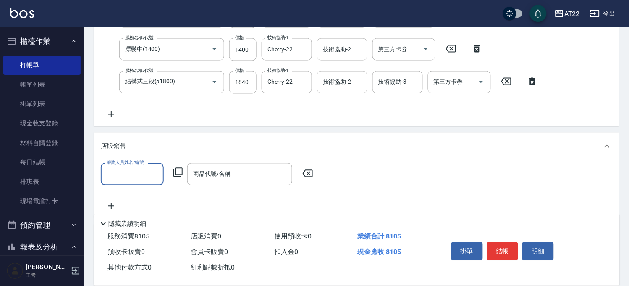
scroll to position [0, 0]
type input "Zoe-8"
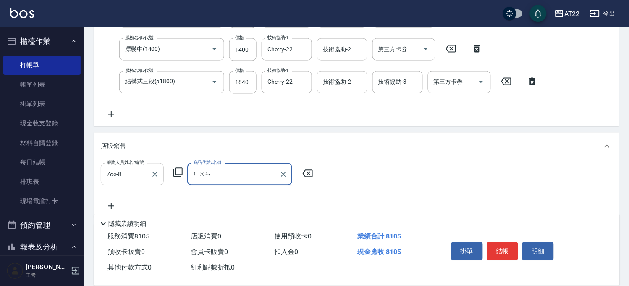
type input "婚"
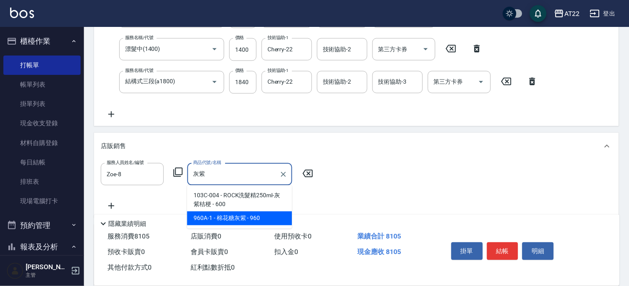
click at [240, 220] on span "960A-1 - 棉花糖灰紫 - 960" at bounding box center [239, 218] width 105 height 14
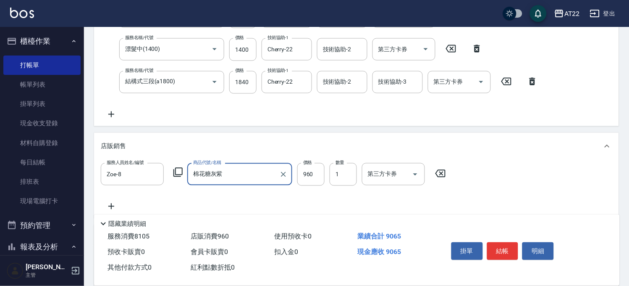
type input "棉花糖灰紫"
type input "864"
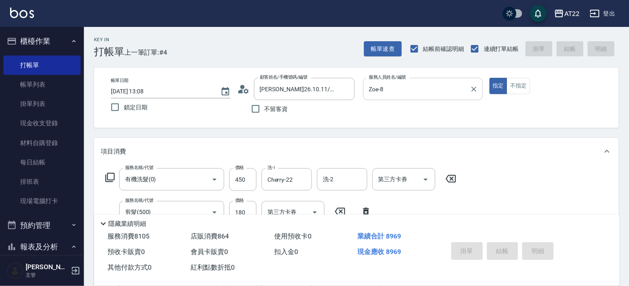
type input "2025/08/18 13:10"
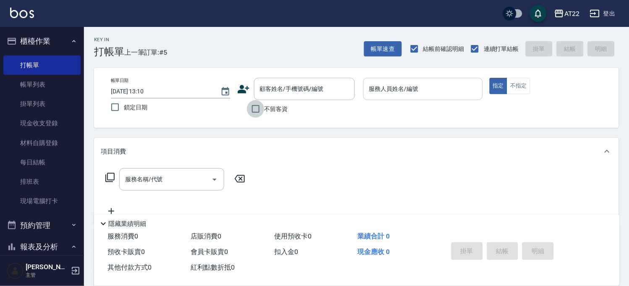
drag, startPoint x: 263, startPoint y: 108, endPoint x: 296, endPoint y: 100, distance: 33.6
click at [263, 107] on input "不留客資" at bounding box center [256, 109] width 18 height 18
checkbox input "true"
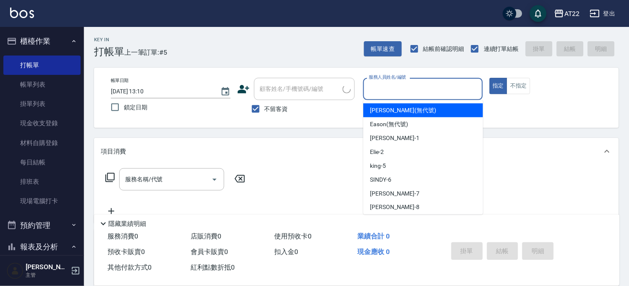
click at [418, 90] on input "服務人員姓名/編號" at bounding box center [423, 89] width 112 height 15
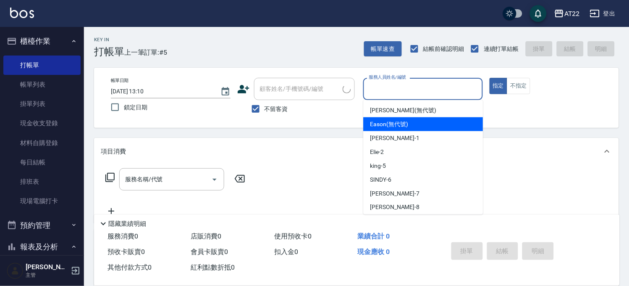
click at [394, 126] on span "Eason (無代號)" at bounding box center [390, 124] width 38 height 9
type input "Eason(無代號)"
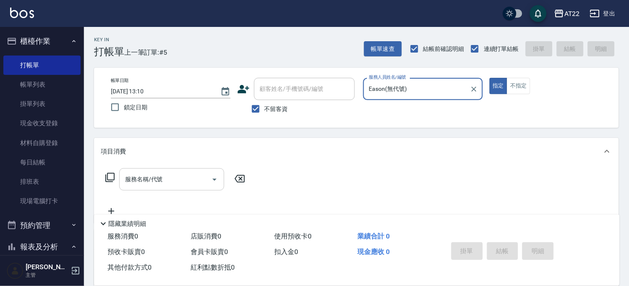
click at [159, 182] on input "服務名稱/代號" at bounding box center [165, 179] width 85 height 15
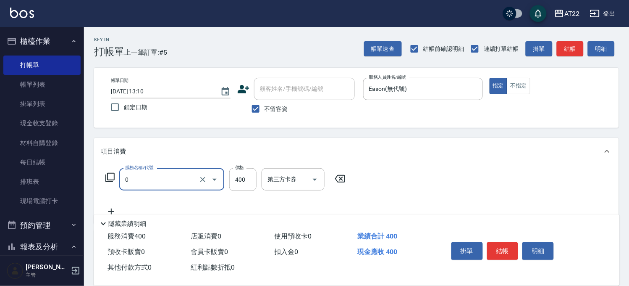
type input "有機洗髮(0)"
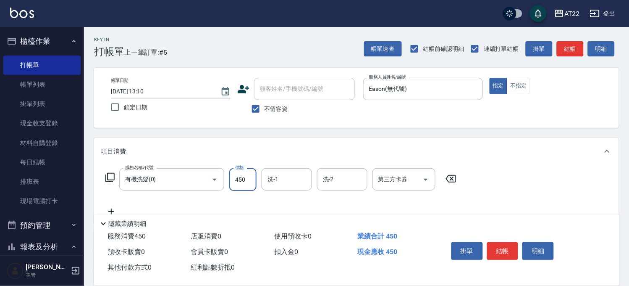
type input "450"
click at [113, 209] on icon at bounding box center [111, 211] width 21 height 10
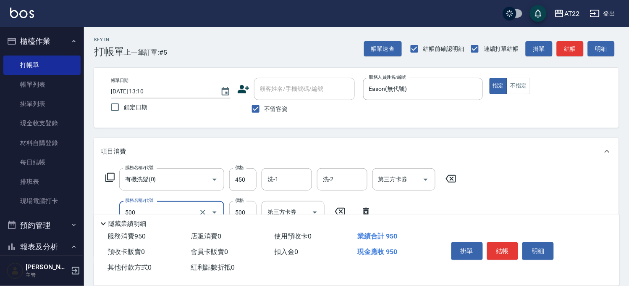
type input "剪髮(500)"
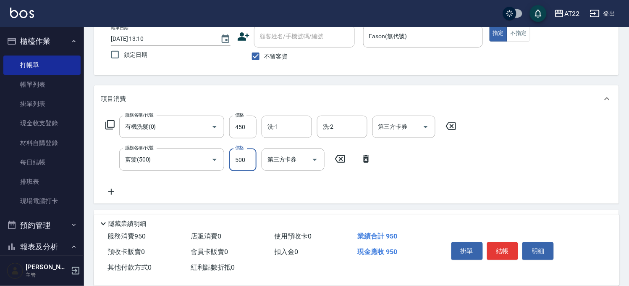
scroll to position [93, 0]
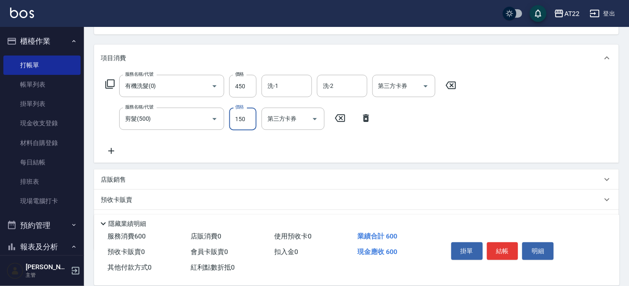
type input "150"
click at [104, 146] on icon at bounding box center [111, 151] width 21 height 10
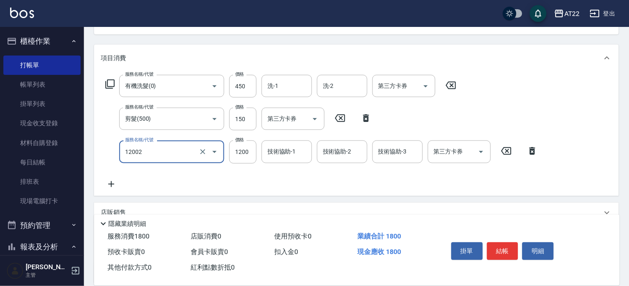
type input "染髮S(12002)"
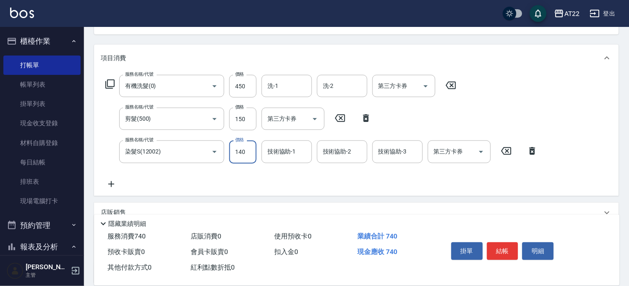
type input "1400"
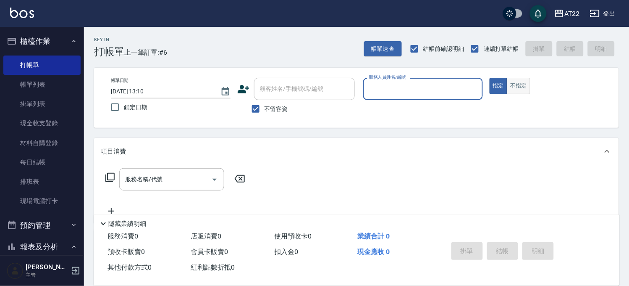
click at [523, 85] on button "不指定" at bounding box center [519, 86] width 24 height 16
click at [255, 108] on input "不留客資" at bounding box center [256, 109] width 18 height 18
checkbox input "false"
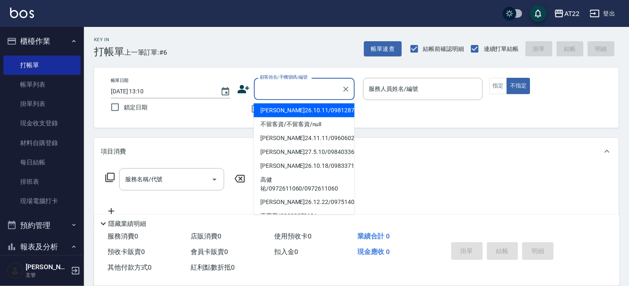
click at [294, 89] on input "顧客姓名/手機號碼/編號" at bounding box center [298, 89] width 81 height 15
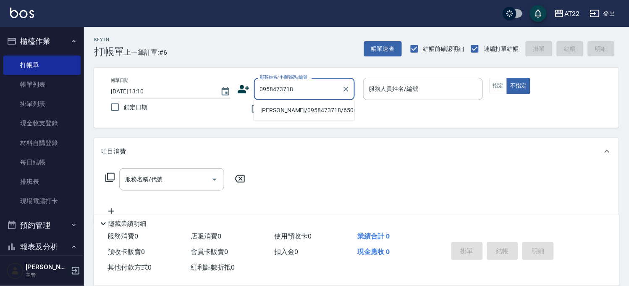
click at [301, 108] on li "黃惠玟/0958473718/65068" at bounding box center [304, 110] width 101 height 14
type input "黃惠玟/0958473718/65068"
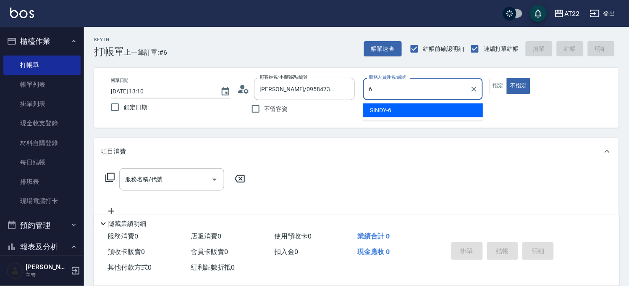
type input "SINDY-6"
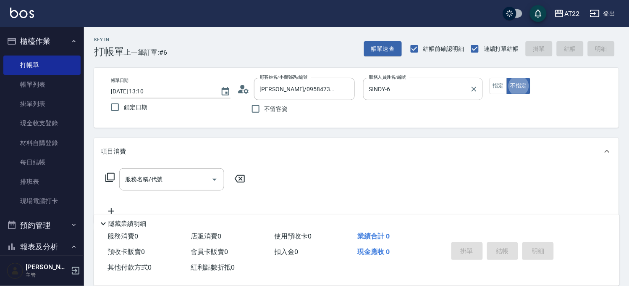
type button "false"
click at [187, 170] on div "服務名稱/代號" at bounding box center [171, 179] width 105 height 22
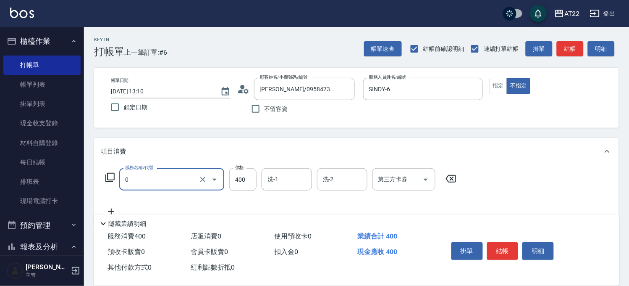
type input "有機洗髮(0)"
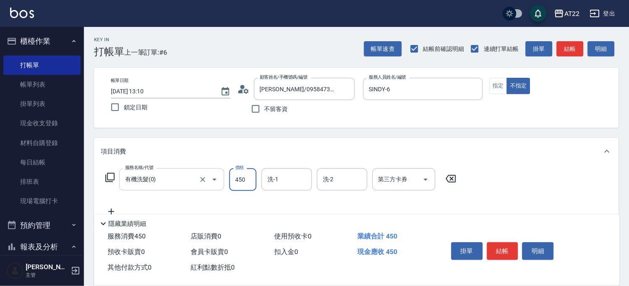
type input "450"
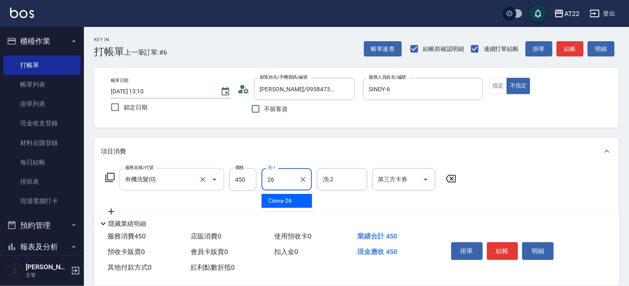
type input "Cinna-26"
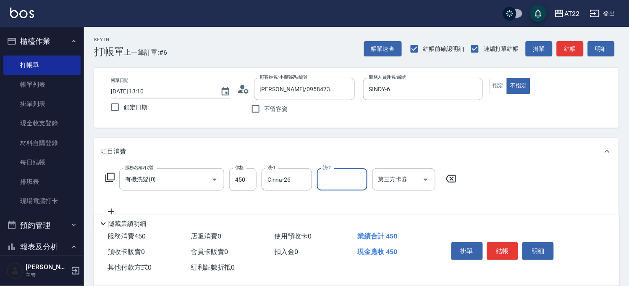
click at [110, 208] on icon at bounding box center [111, 211] width 21 height 10
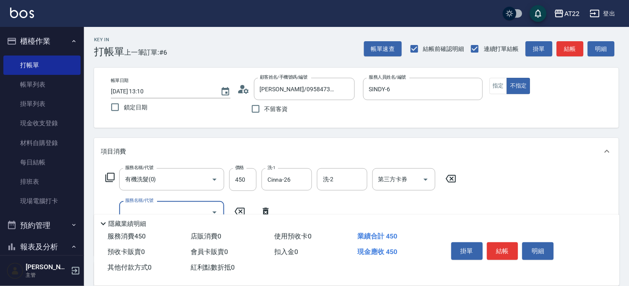
type input "1"
type input "毛囊淨化理療(80041)"
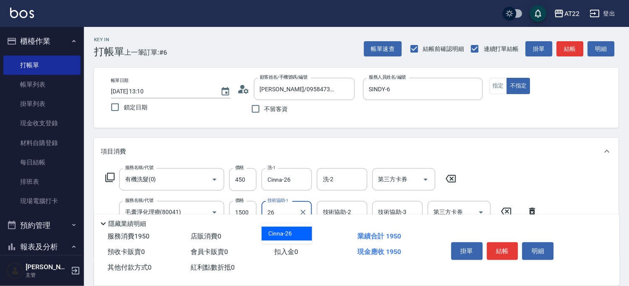
type input "Cinna-26"
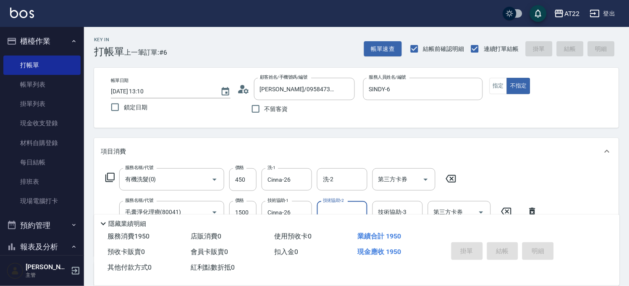
type input "2025/08/18 13:11"
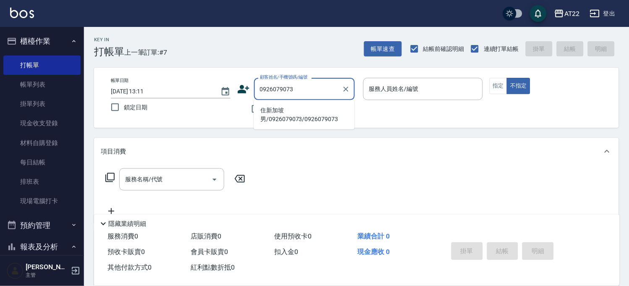
drag, startPoint x: 305, startPoint y: 120, endPoint x: 298, endPoint y: 114, distance: 8.9
click at [305, 120] on li "住新加坡男/0926079073/0926079073" at bounding box center [304, 114] width 101 height 23
type input "住新加坡男/0926079073/0926079073"
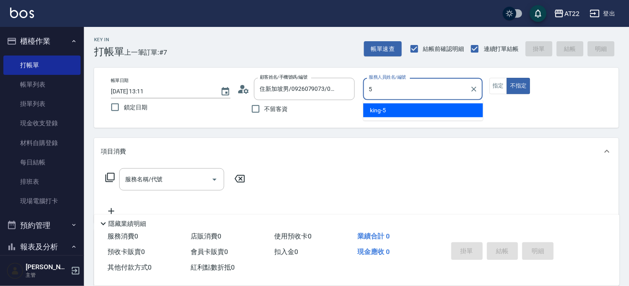
type input "king-5"
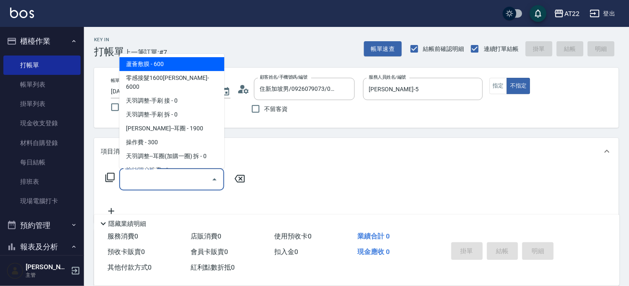
click at [160, 185] on input "服務名稱/代號" at bounding box center [165, 179] width 85 height 15
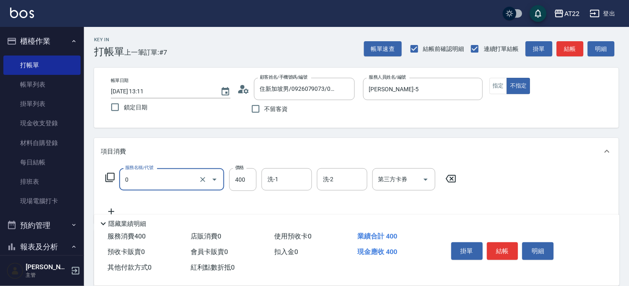
type input "有機洗髮(0)"
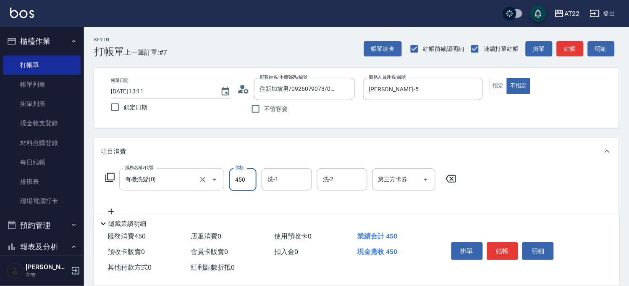
type input "450"
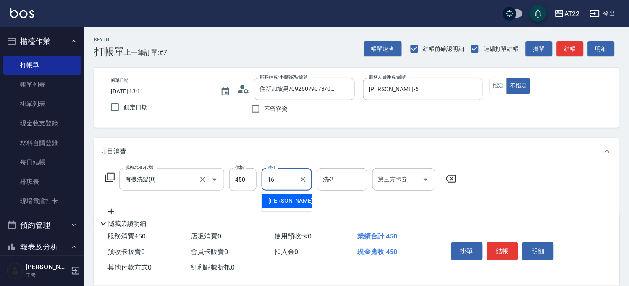
type input "Joe-16"
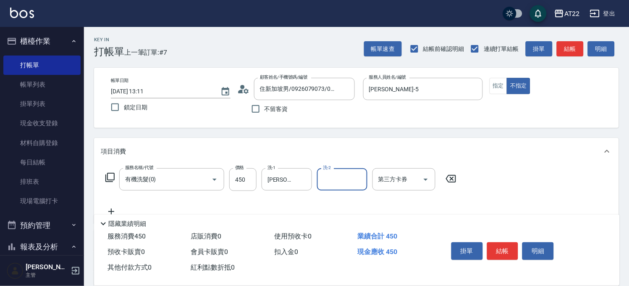
click at [111, 207] on icon at bounding box center [111, 211] width 21 height 10
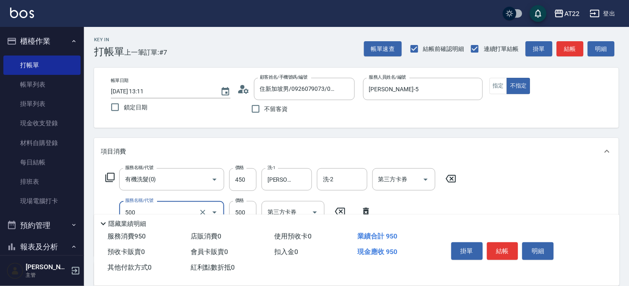
type input "剪髮(500)"
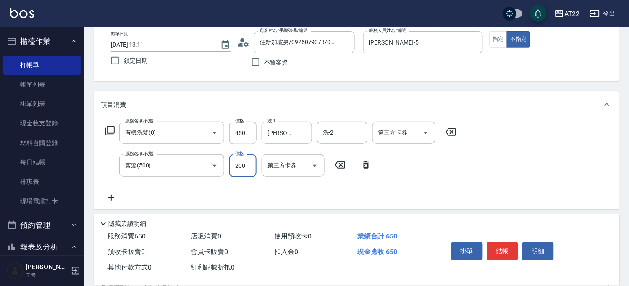
type input "200"
click at [113, 195] on icon at bounding box center [111, 197] width 21 height 10
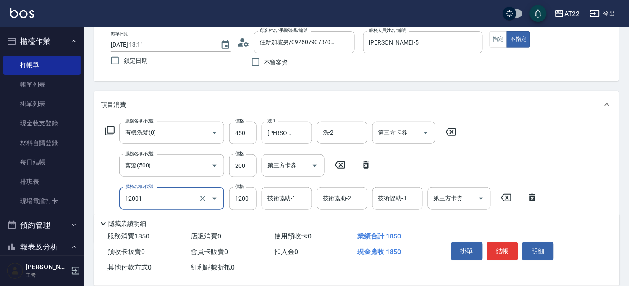
type input "燙髮S(12001)"
type input "1330"
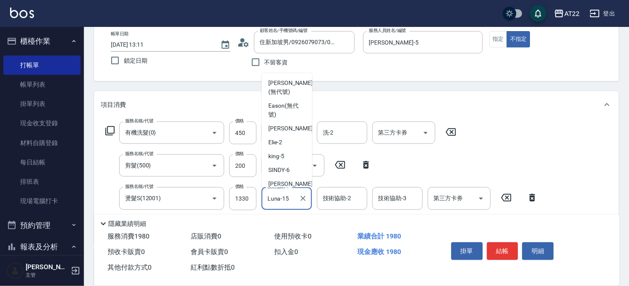
click at [268, 196] on input "Luna-15" at bounding box center [281, 198] width 30 height 15
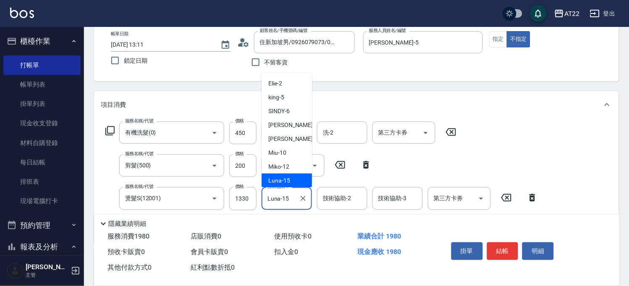
click at [268, 196] on input "Luna-15" at bounding box center [281, 198] width 30 height 15
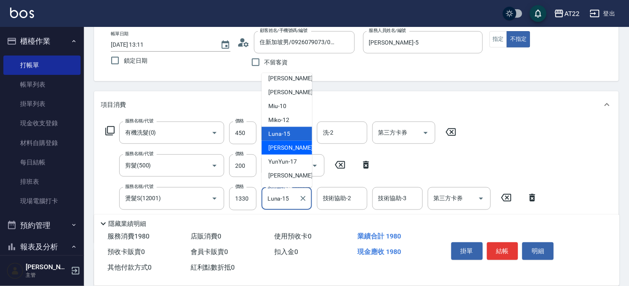
click at [278, 153] on div "Joe -16" at bounding box center [287, 148] width 50 height 14
type input "Joe-16"
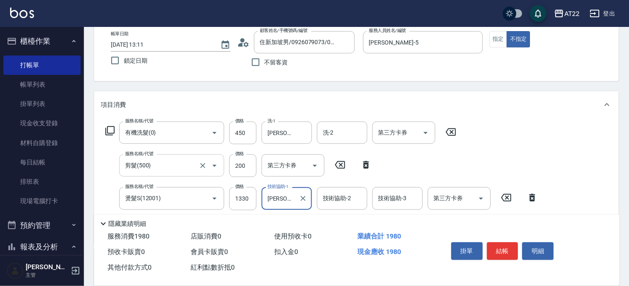
scroll to position [93, 0]
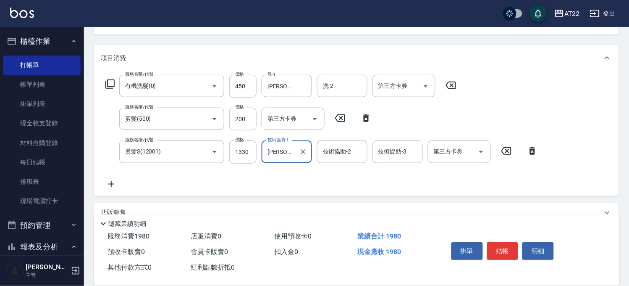
click at [113, 185] on icon at bounding box center [111, 184] width 21 height 10
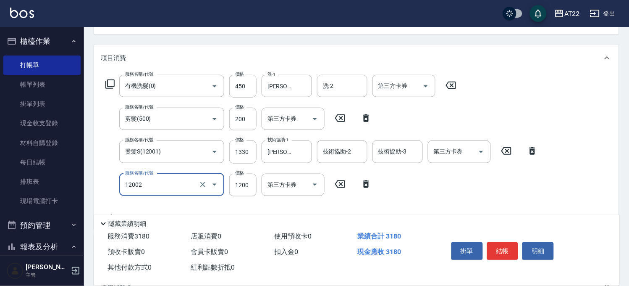
type input "染髮S(12002)"
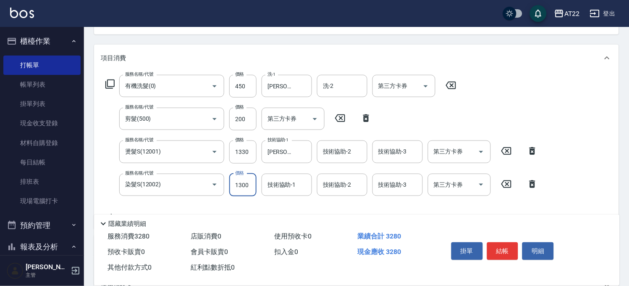
type input "1300"
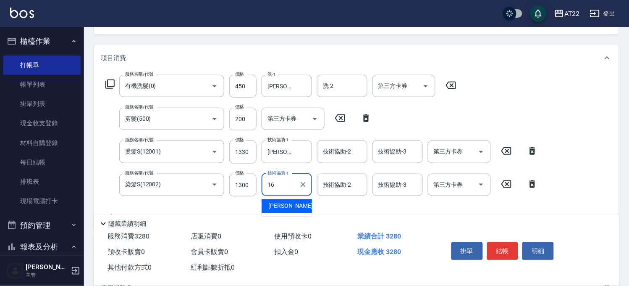
type input "Joe-16"
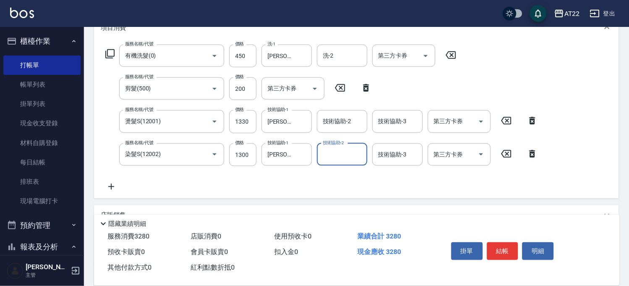
scroll to position [140, 0]
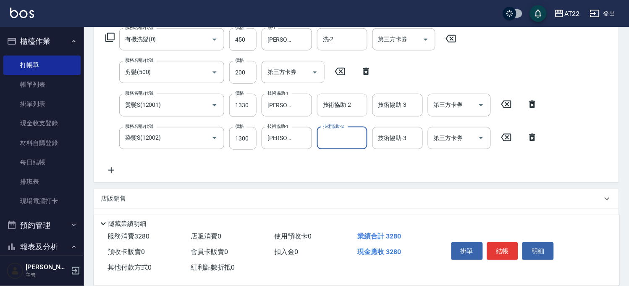
click at [107, 166] on icon at bounding box center [111, 170] width 21 height 10
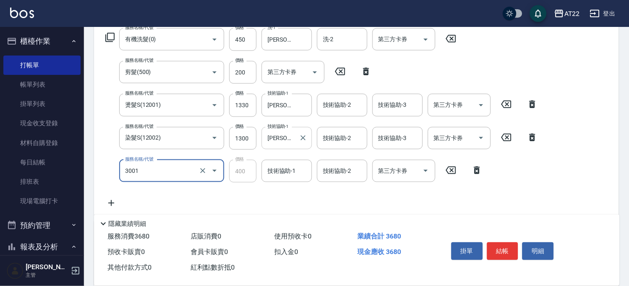
type input "側邊燙貼(3001)"
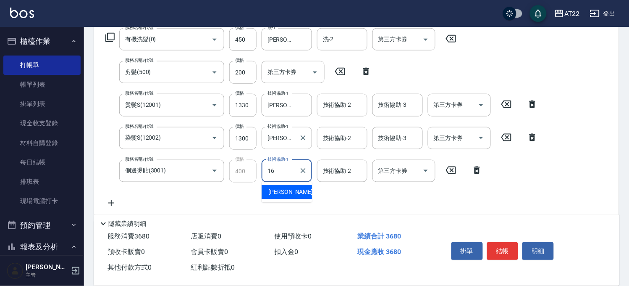
type input "Joe-16"
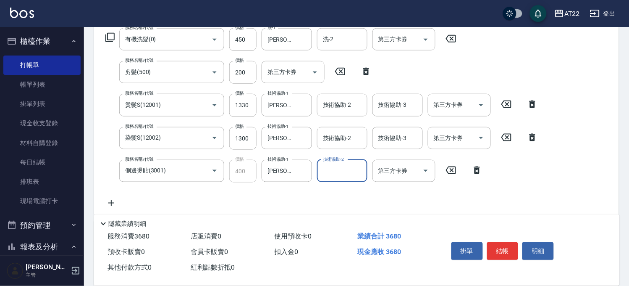
click at [111, 205] on icon at bounding box center [111, 203] width 6 height 6
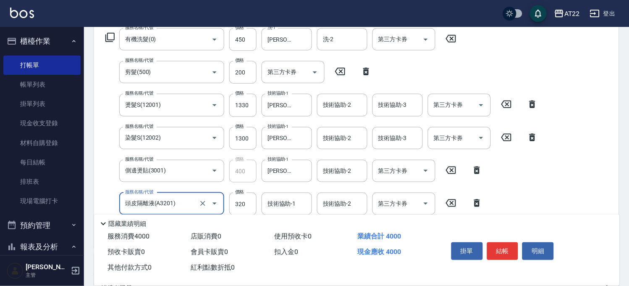
type input "頭皮隔離液(A3201)"
type input "400"
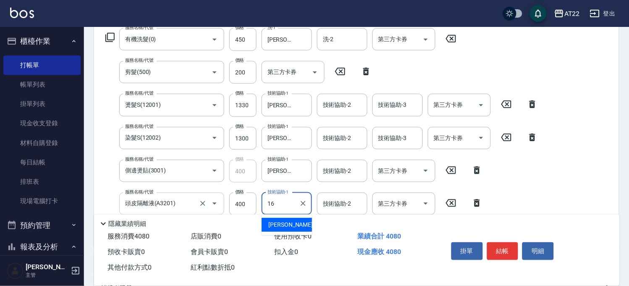
type input "Joe-16"
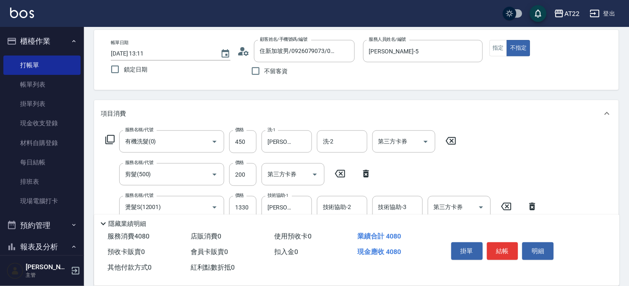
scroll to position [0, 0]
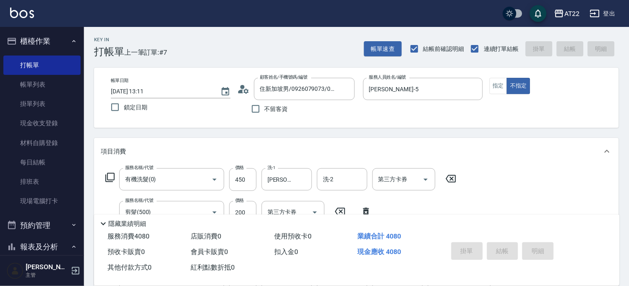
type input "2025/08/18 13:13"
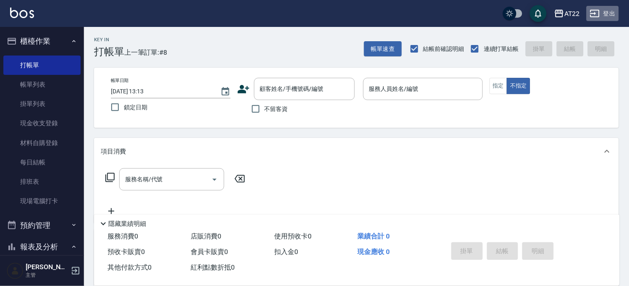
click at [610, 11] on button "登出" at bounding box center [603, 14] width 32 height 16
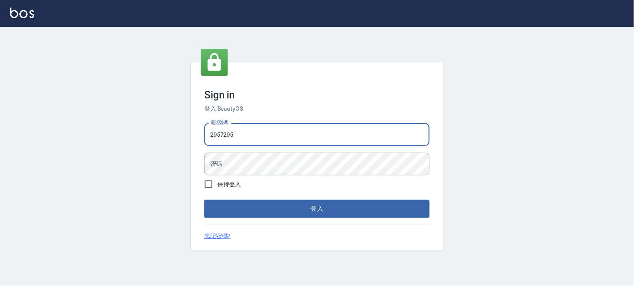
type input "29572957"
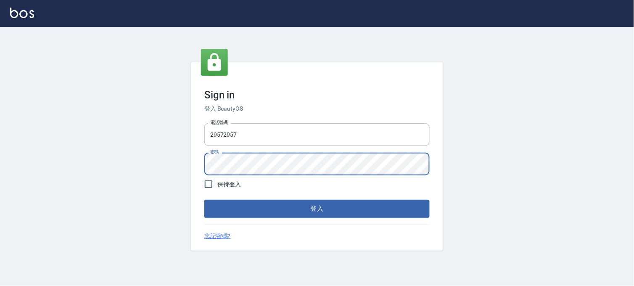
click at [204, 200] on button "登入" at bounding box center [316, 209] width 225 height 18
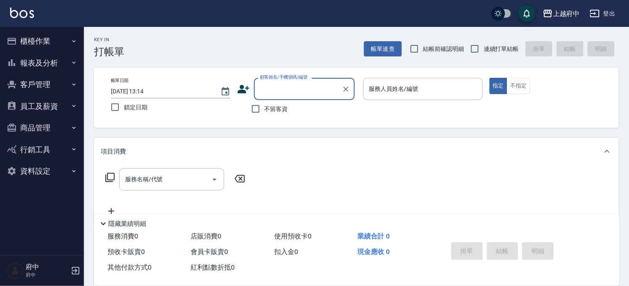
click at [45, 66] on button "報表及分析" at bounding box center [41, 63] width 77 height 22
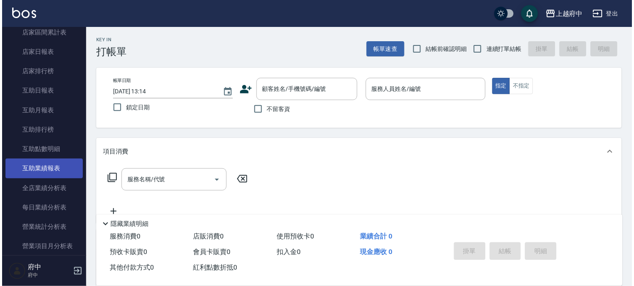
scroll to position [140, 0]
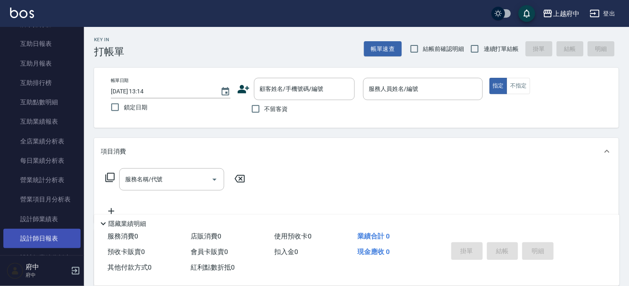
click at [50, 234] on link "設計師日報表" at bounding box center [41, 238] width 77 height 19
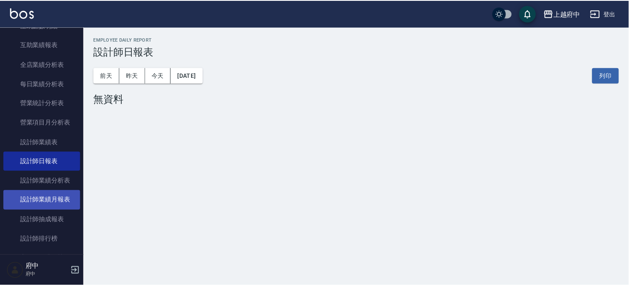
scroll to position [233, 0]
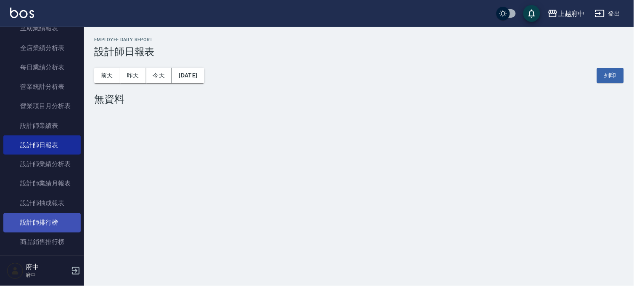
click at [69, 225] on link "設計師排行榜" at bounding box center [41, 222] width 77 height 19
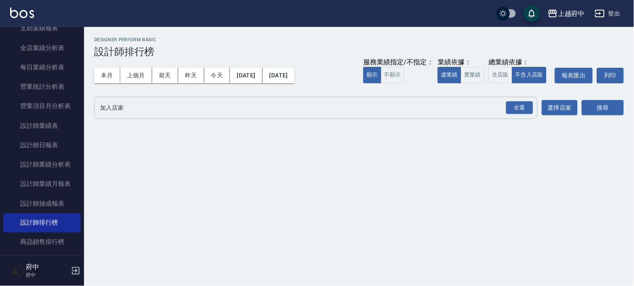
click at [526, 114] on button "全選" at bounding box center [519, 108] width 30 height 16
click at [521, 104] on div "全選" at bounding box center [519, 107] width 27 height 13
click at [597, 105] on button "搜尋" at bounding box center [602, 108] width 42 height 16
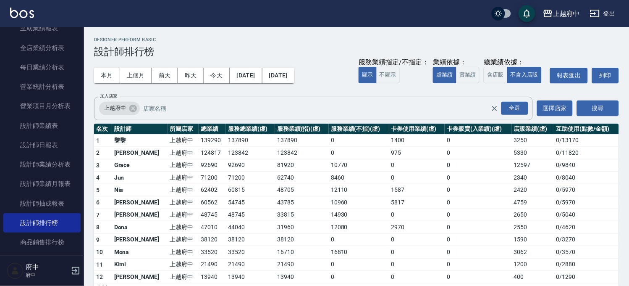
scroll to position [18, 0]
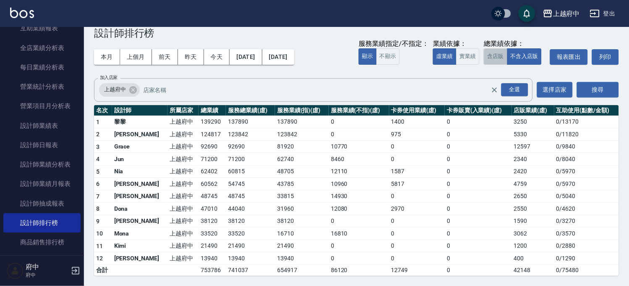
click at [500, 55] on button "含店販" at bounding box center [496, 56] width 24 height 16
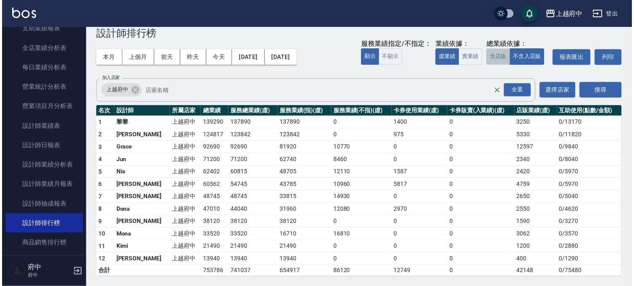
scroll to position [0, 0]
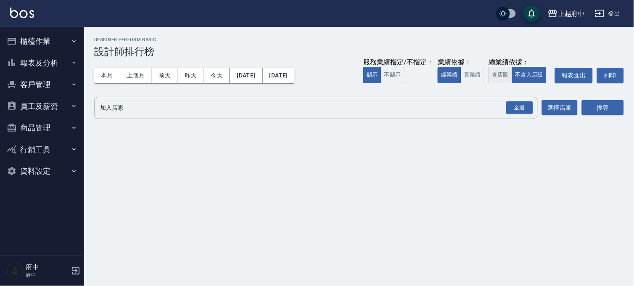
click at [496, 73] on button "含店販" at bounding box center [500, 75] width 24 height 16
click at [515, 106] on div "全選" at bounding box center [519, 107] width 27 height 13
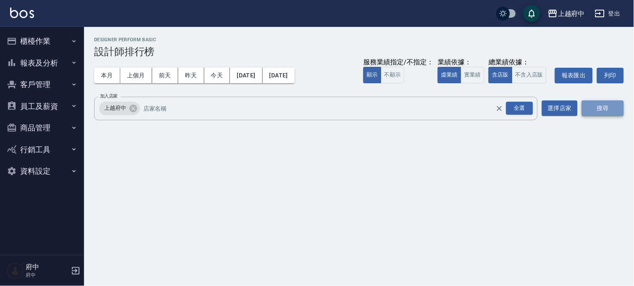
click at [617, 110] on button "搜尋" at bounding box center [602, 108] width 42 height 16
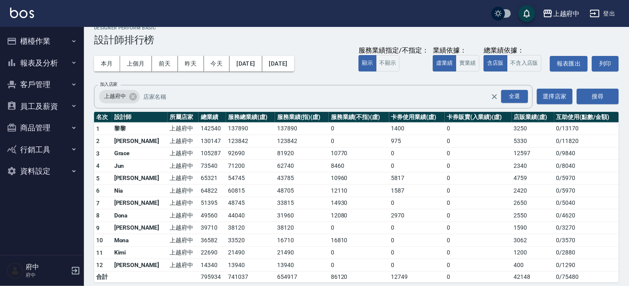
scroll to position [18, 0]
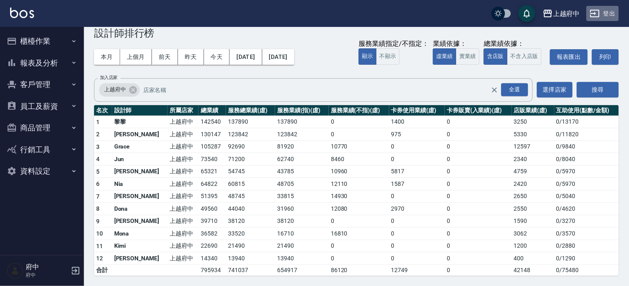
click at [610, 11] on button "登出" at bounding box center [603, 14] width 32 height 16
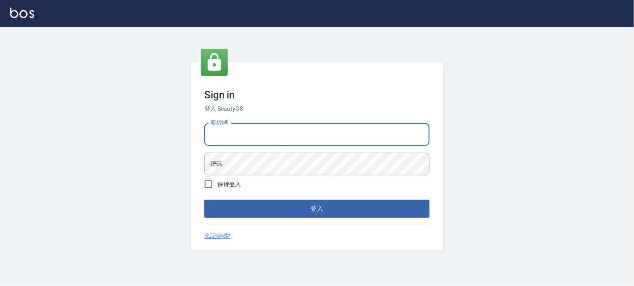
type input "0936888819"
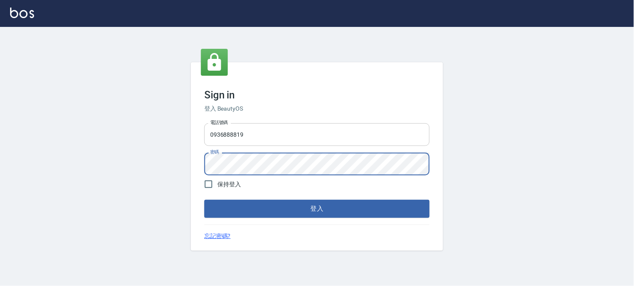
click at [204, 200] on button "登入" at bounding box center [316, 209] width 225 height 18
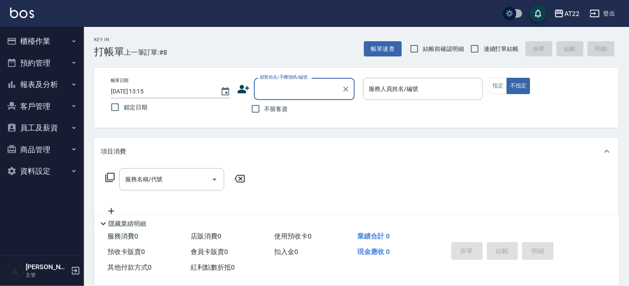
click at [19, 80] on button "報表及分析" at bounding box center [41, 85] width 77 height 22
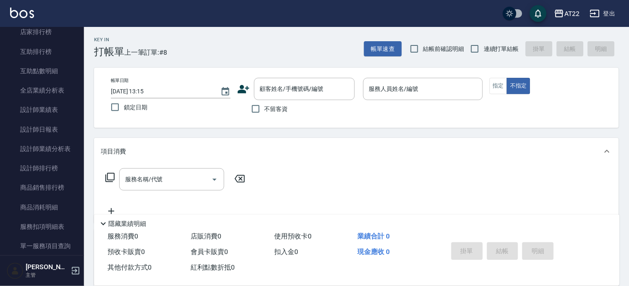
scroll to position [187, 0]
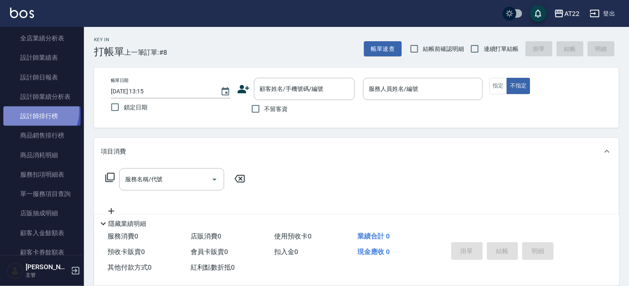
click at [35, 111] on link "設計師排行榜" at bounding box center [41, 115] width 77 height 19
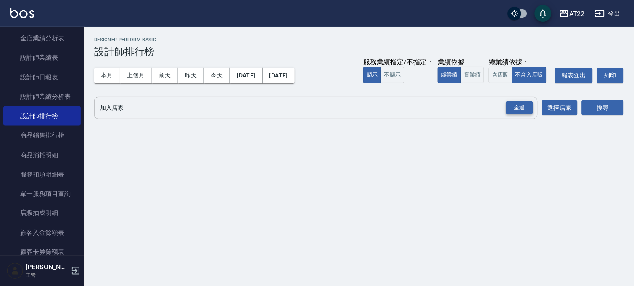
click at [511, 103] on div "全選" at bounding box center [519, 107] width 27 height 13
click at [605, 110] on button "搜尋" at bounding box center [602, 108] width 42 height 16
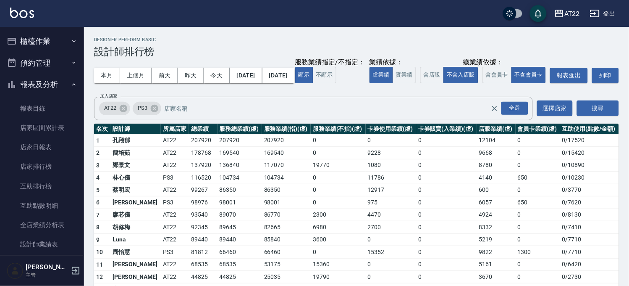
click at [43, 42] on button "櫃檯作業" at bounding box center [41, 41] width 77 height 22
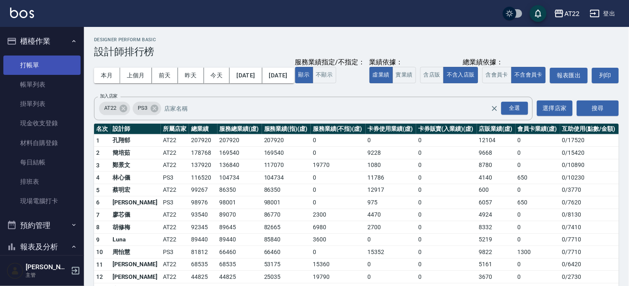
click at [43, 57] on link "打帳單" at bounding box center [41, 64] width 77 height 19
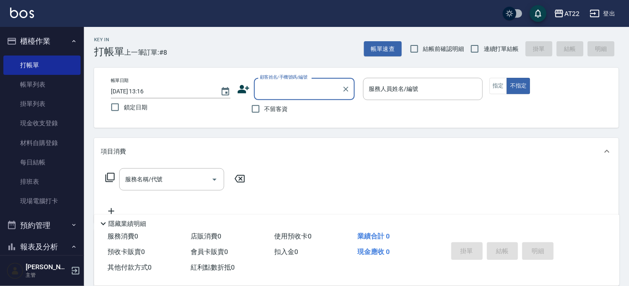
click at [595, 11] on icon "button" at bounding box center [595, 13] width 10 height 10
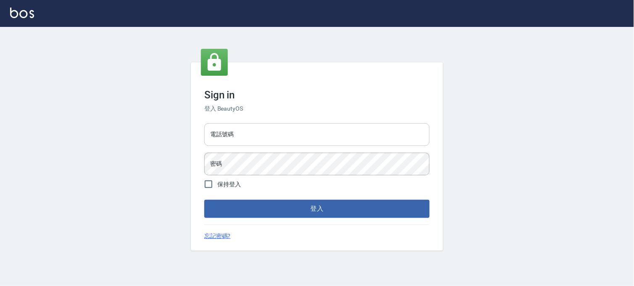
click at [292, 139] on input "電話號碼" at bounding box center [316, 134] width 225 height 23
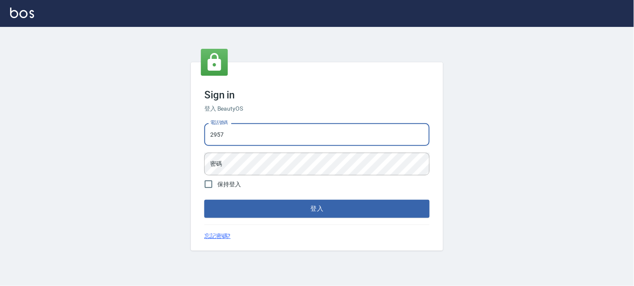
type input "29572957"
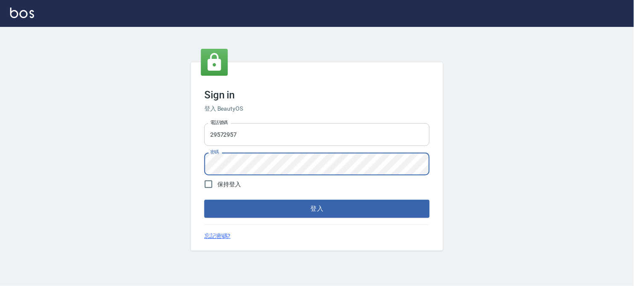
click at [204, 200] on button "登入" at bounding box center [316, 209] width 225 height 18
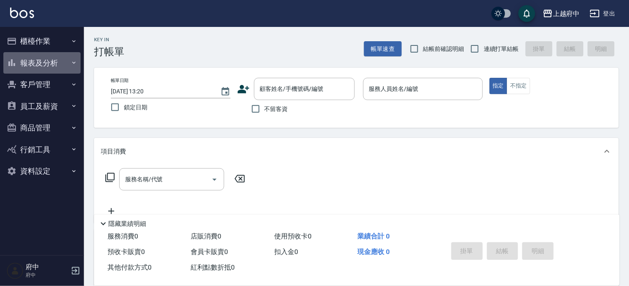
click at [53, 64] on button "報表及分析" at bounding box center [41, 63] width 77 height 22
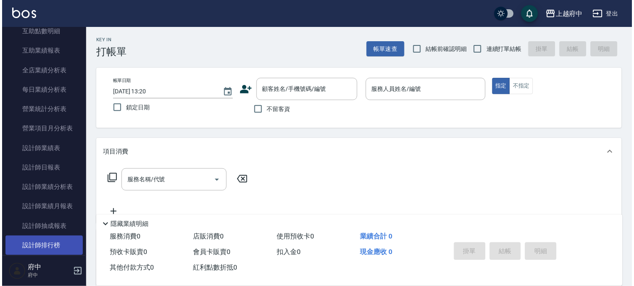
scroll to position [233, 0]
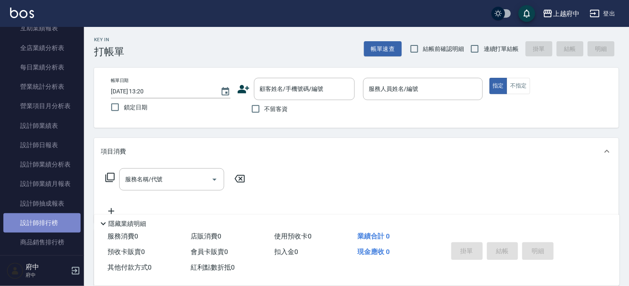
click at [66, 222] on link "設計師排行榜" at bounding box center [41, 222] width 77 height 19
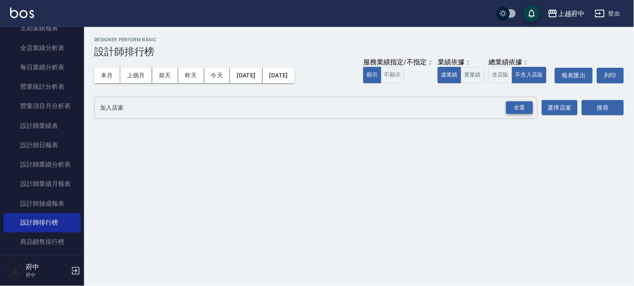
click at [522, 111] on div "全選" at bounding box center [519, 107] width 27 height 13
click at [621, 106] on button "搜尋" at bounding box center [602, 108] width 42 height 16
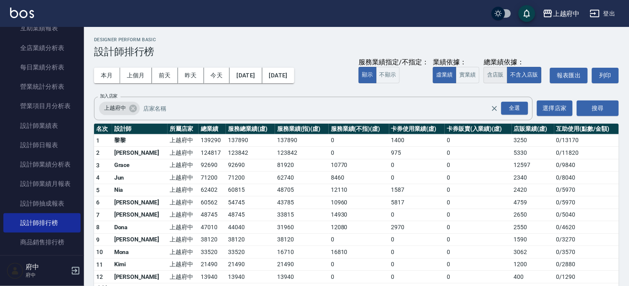
click at [496, 78] on button "含店販" at bounding box center [496, 75] width 24 height 16
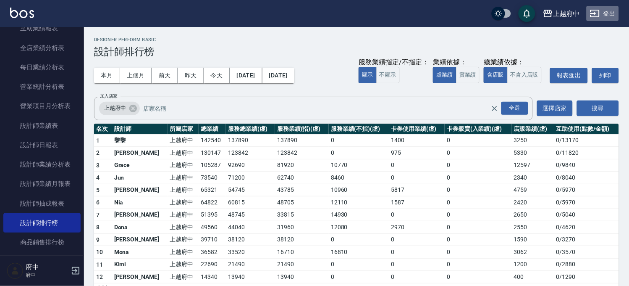
click at [607, 19] on button "登出" at bounding box center [603, 14] width 32 height 16
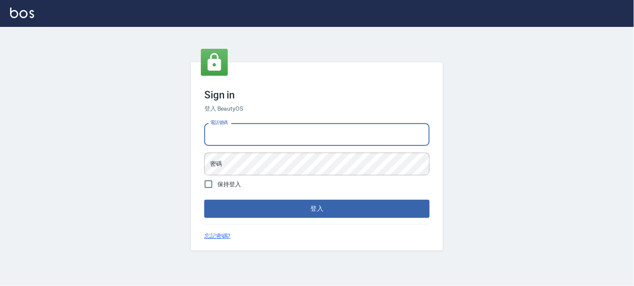
click at [259, 137] on input "電話號碼" at bounding box center [316, 134] width 225 height 23
drag, startPoint x: 0, startPoint y: 0, endPoint x: 258, endPoint y: 137, distance: 292.4
click at [259, 137] on input "電話號碼" at bounding box center [316, 134] width 225 height 23
type input "0936888819"
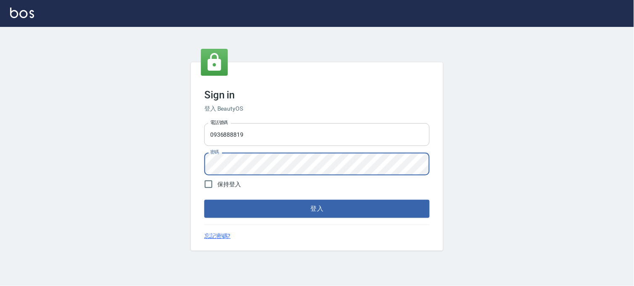
click at [204, 200] on button "登入" at bounding box center [316, 209] width 225 height 18
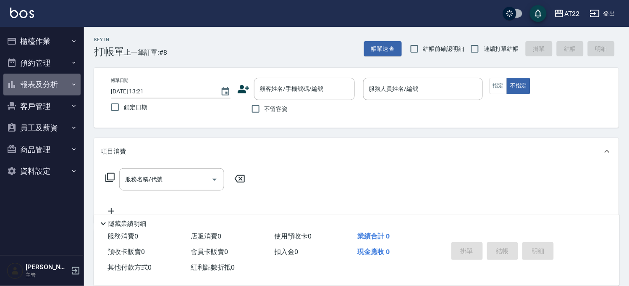
click at [34, 84] on button "報表及分析" at bounding box center [41, 85] width 77 height 22
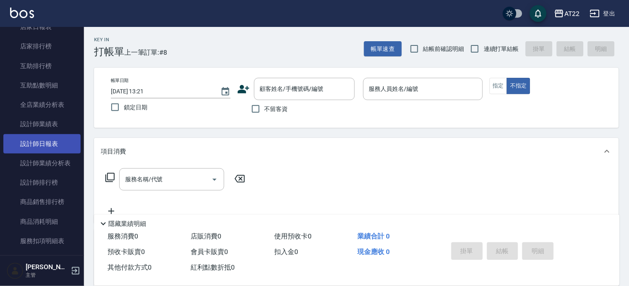
scroll to position [140, 0]
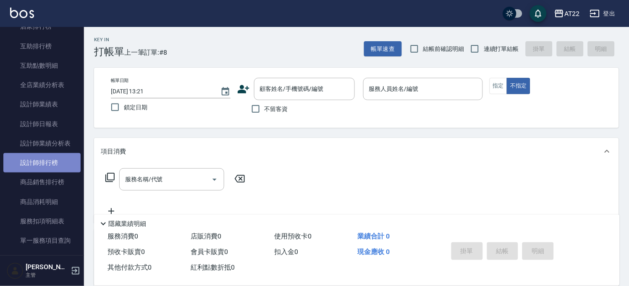
click at [57, 157] on link "設計師排行榜" at bounding box center [41, 162] width 77 height 19
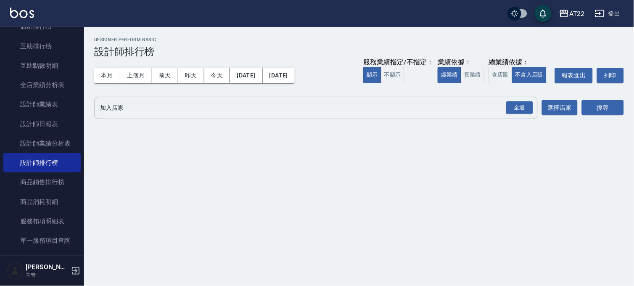
click at [505, 105] on div "全選 加入店家" at bounding box center [315, 108] width 443 height 22
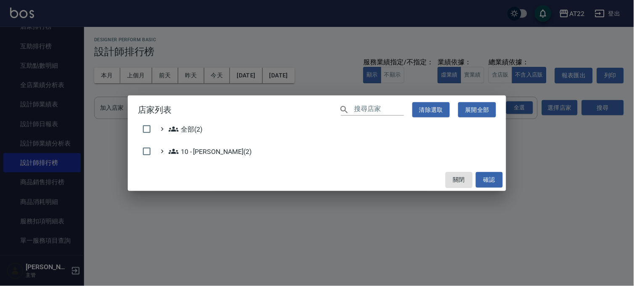
click at [509, 106] on div "店家列表 ​ 清除選取 展開全部 全部(2) 10 - [PERSON_NAME](2) 關閉 確認" at bounding box center [317, 143] width 634 height 286
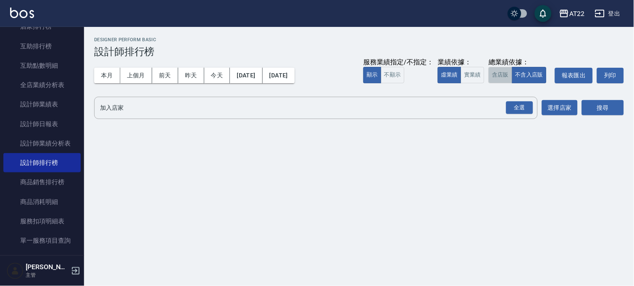
click at [505, 79] on button "含店販" at bounding box center [500, 75] width 24 height 16
click at [515, 106] on div "全選" at bounding box center [519, 107] width 27 height 13
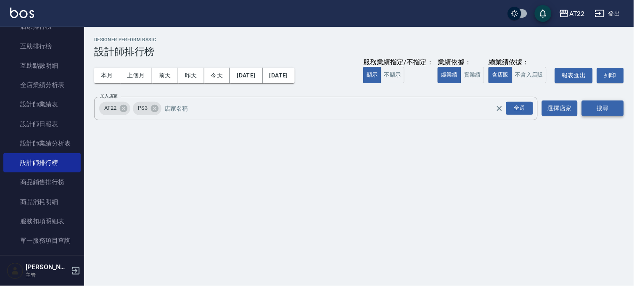
click at [604, 105] on button "搜尋" at bounding box center [602, 108] width 42 height 16
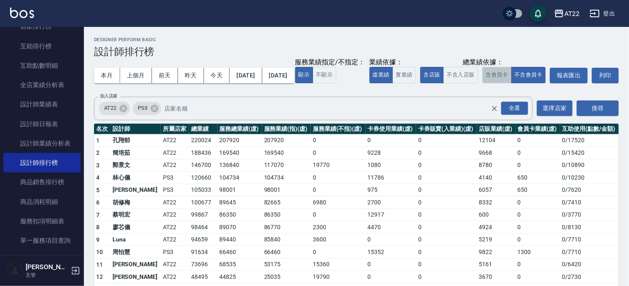
click at [483, 83] on button "含會員卡" at bounding box center [497, 75] width 29 height 16
drag, startPoint x: 263, startPoint y: 97, endPoint x: 308, endPoint y: 102, distance: 44.8
click at [444, 83] on button "不含入店販" at bounding box center [461, 75] width 35 height 16
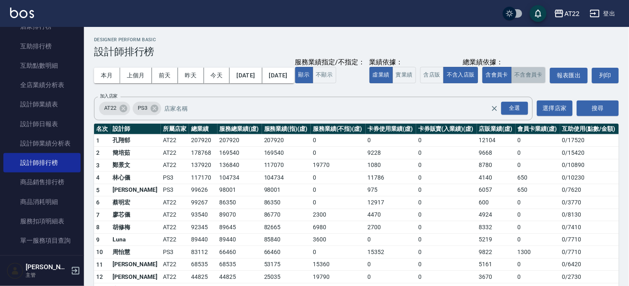
click at [512, 83] on button "不含會員卡" at bounding box center [529, 75] width 35 height 16
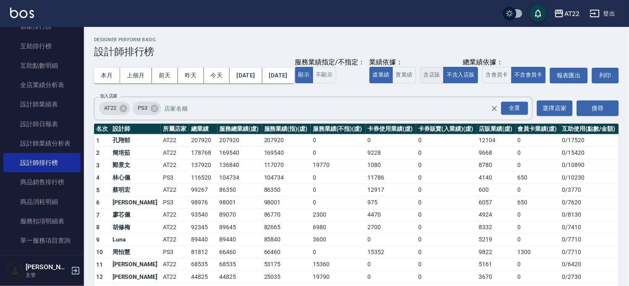
click at [421, 83] on button "含店販" at bounding box center [433, 75] width 24 height 16
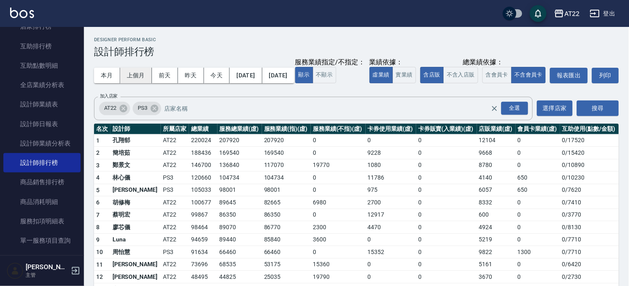
click at [138, 68] on button "上個月" at bounding box center [136, 76] width 32 height 16
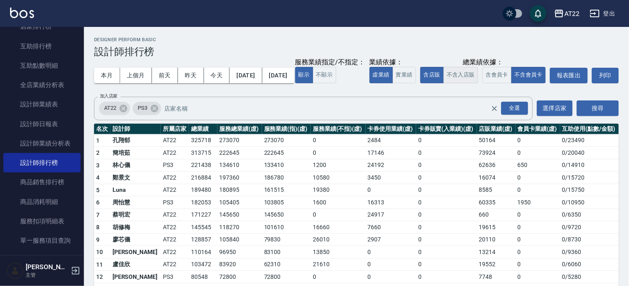
click at [444, 83] on button "不含入店販" at bounding box center [461, 75] width 35 height 16
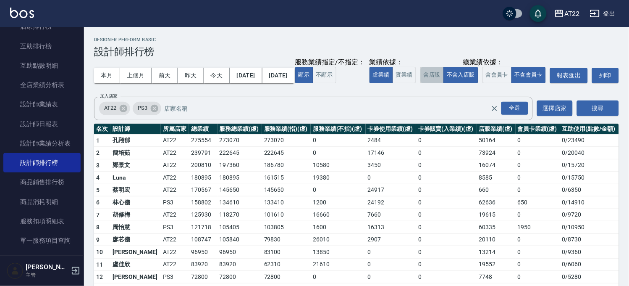
click at [421, 83] on button "含店販" at bounding box center [433, 75] width 24 height 16
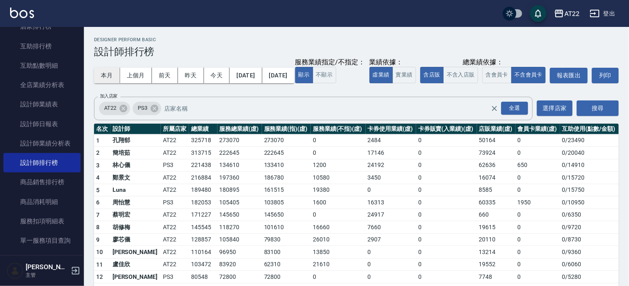
click at [98, 71] on button "本月" at bounding box center [107, 76] width 26 height 16
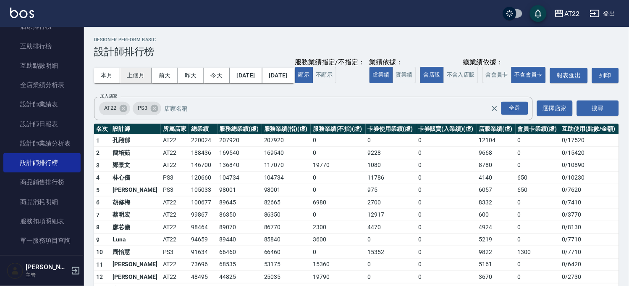
click at [137, 69] on button "上個月" at bounding box center [136, 76] width 32 height 16
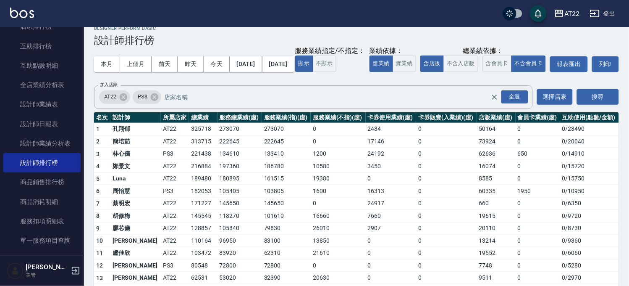
drag, startPoint x: 237, startPoint y: 223, endPoint x: 231, endPoint y: 221, distance: 6.0
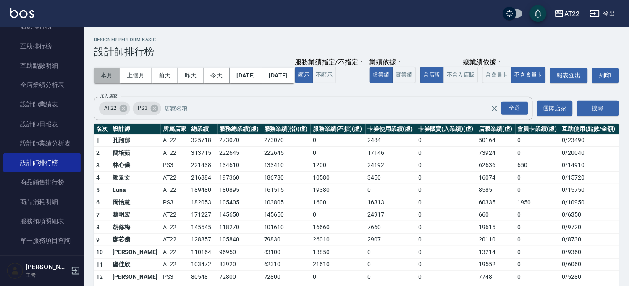
click at [114, 76] on button "本月" at bounding box center [107, 76] width 26 height 16
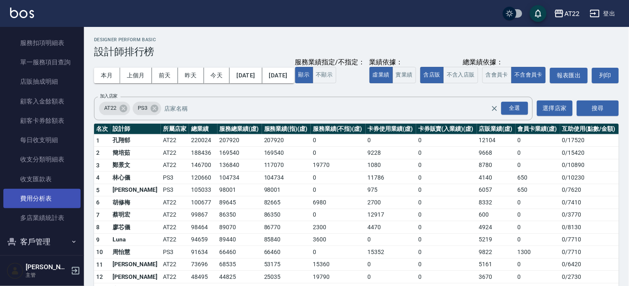
scroll to position [390, 0]
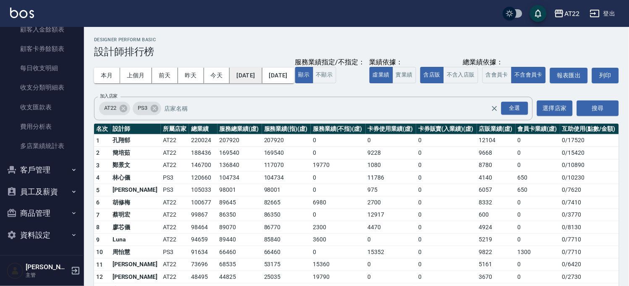
click at [243, 70] on button "[DATE]" at bounding box center [246, 76] width 32 height 16
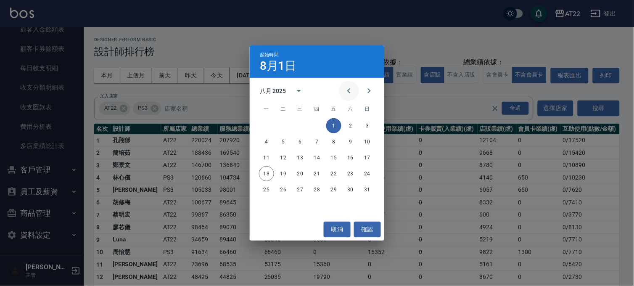
click at [348, 91] on icon "Previous month" at bounding box center [348, 90] width 3 height 5
click at [347, 91] on icon "Previous month" at bounding box center [348, 90] width 3 height 5
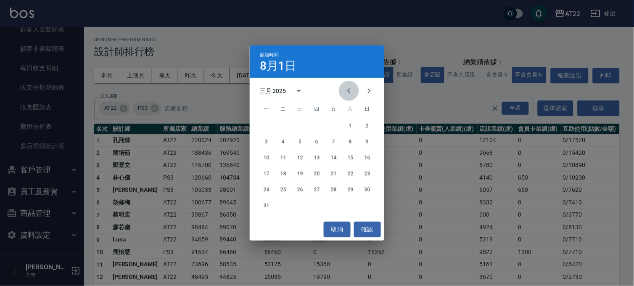
click at [347, 91] on icon "Previous month" at bounding box center [348, 90] width 3 height 5
click at [304, 122] on button "1" at bounding box center [299, 125] width 15 height 15
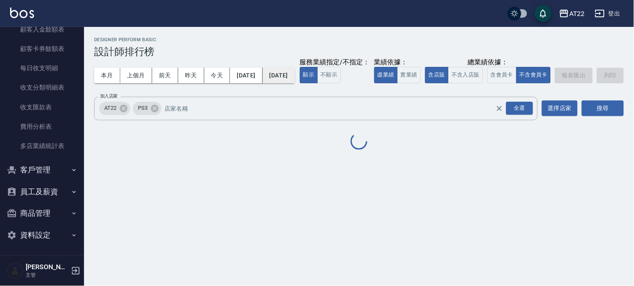
click at [287, 72] on button "[DATE]" at bounding box center [279, 76] width 32 height 16
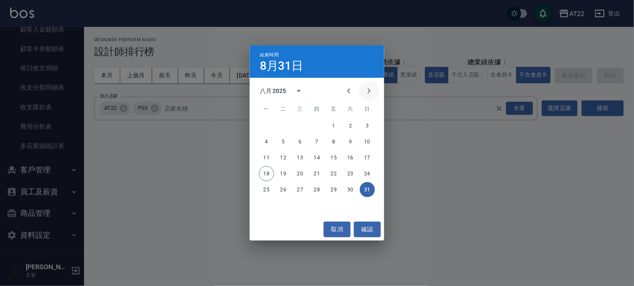
click at [368, 86] on icon "Next month" at bounding box center [369, 91] width 10 height 10
click at [345, 87] on icon "Previous month" at bounding box center [349, 91] width 10 height 10
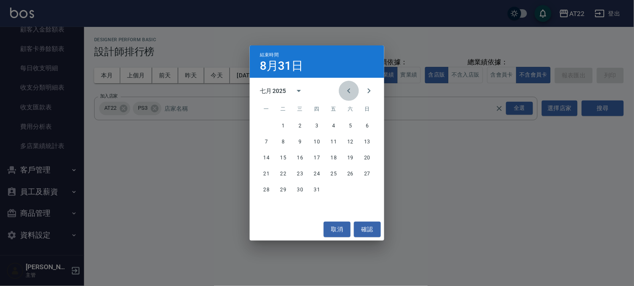
click at [345, 87] on icon "Previous month" at bounding box center [349, 91] width 10 height 10
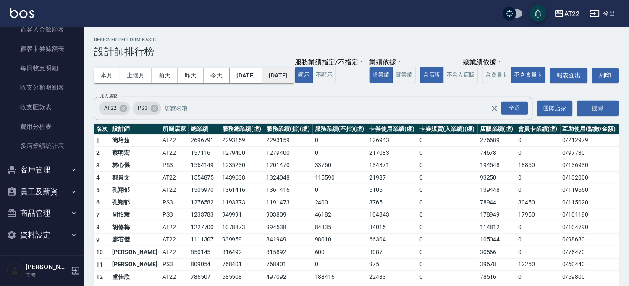
click at [294, 76] on button "[DATE]" at bounding box center [279, 76] width 32 height 16
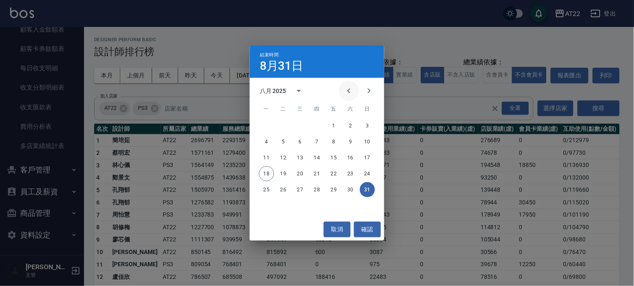
click at [346, 91] on icon "Previous month" at bounding box center [349, 91] width 10 height 10
click at [347, 90] on icon "Previous month" at bounding box center [349, 91] width 10 height 10
click at [266, 202] on button "30" at bounding box center [266, 205] width 15 height 15
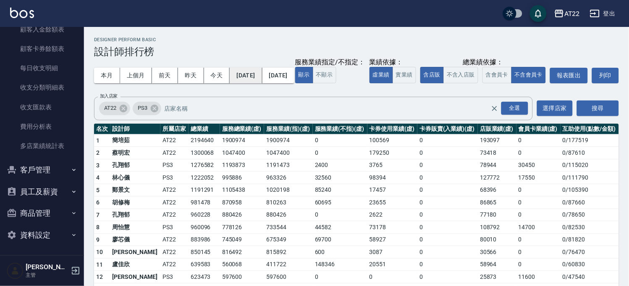
click at [258, 78] on button "[DATE]" at bounding box center [246, 76] width 32 height 16
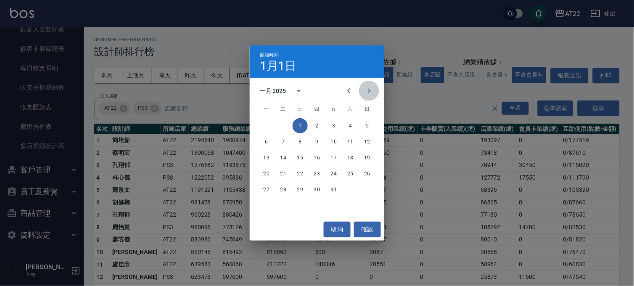
click at [364, 89] on icon "Next month" at bounding box center [369, 91] width 10 height 10
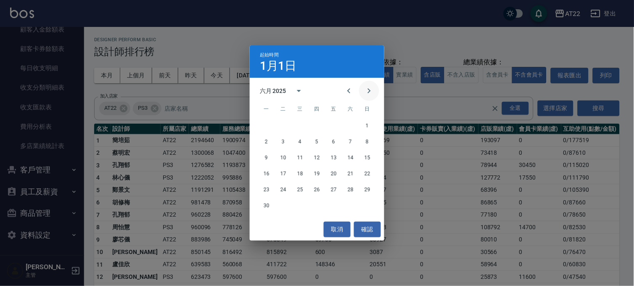
click at [364, 89] on icon "Next month" at bounding box center [369, 91] width 10 height 10
click at [337, 124] on button "1" at bounding box center [333, 125] width 15 height 15
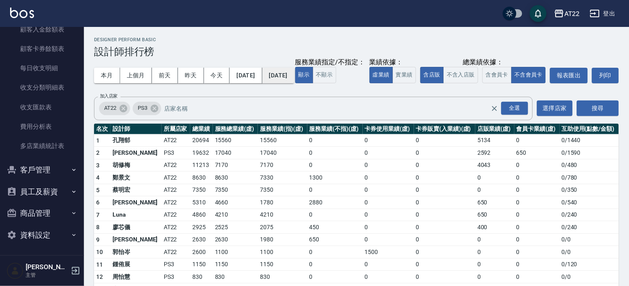
click at [293, 76] on button "[DATE]" at bounding box center [279, 76] width 32 height 16
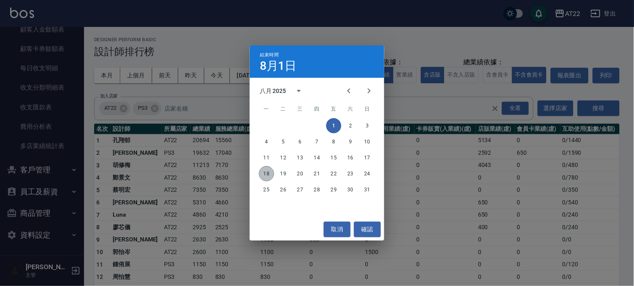
click at [260, 174] on button "18" at bounding box center [266, 173] width 15 height 15
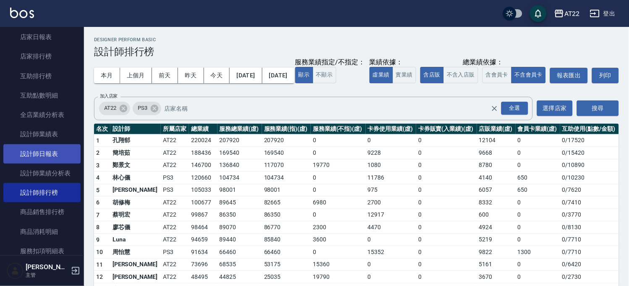
scroll to position [17, 0]
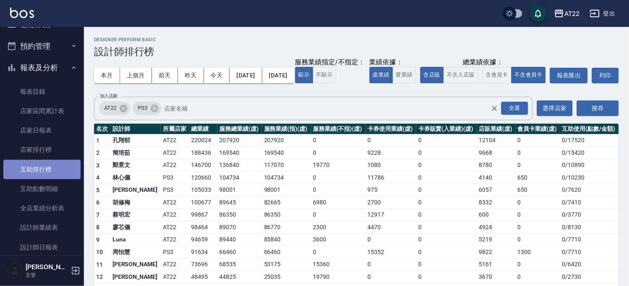
click at [48, 168] on link "互助排行榜" at bounding box center [41, 169] width 77 height 19
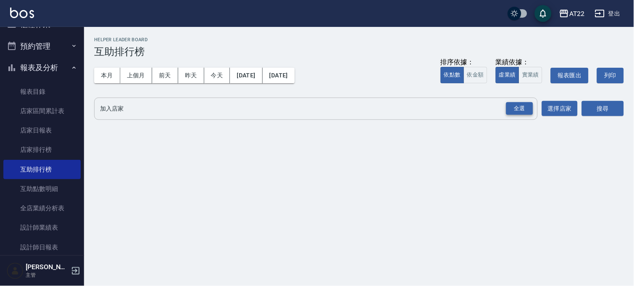
click at [511, 105] on div "全選" at bounding box center [519, 108] width 27 height 13
click at [611, 101] on div "搜尋" at bounding box center [602, 109] width 42 height 24
click at [601, 103] on button "搜尋" at bounding box center [602, 109] width 42 height 16
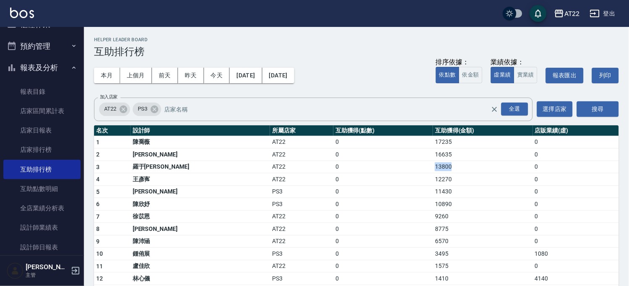
drag, startPoint x: 434, startPoint y: 162, endPoint x: 363, endPoint y: 164, distance: 71.0
click at [363, 164] on tr "3 羅于喬 AT22 0 13800 0" at bounding box center [356, 166] width 525 height 13
click at [189, 75] on button "昨天" at bounding box center [191, 76] width 26 height 16
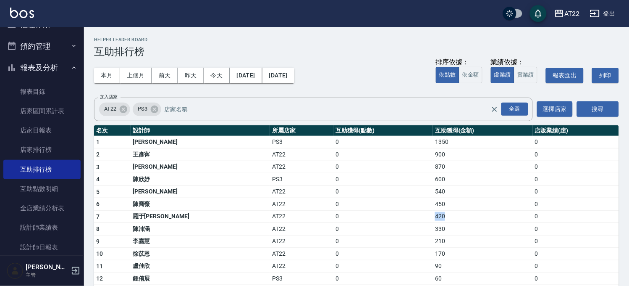
drag, startPoint x: 418, startPoint y: 220, endPoint x: 299, endPoint y: 184, distance: 124.9
click at [356, 215] on tr "7 羅于[PERSON_NAME] AT22 0 420 0" at bounding box center [356, 216] width 525 height 13
click at [36, 194] on link "互助點數明細" at bounding box center [41, 188] width 77 height 19
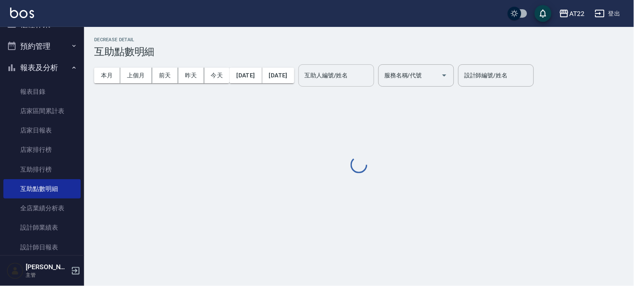
click at [187, 76] on button "昨天" at bounding box center [191, 76] width 26 height 16
click at [355, 69] on input "互助人編號/姓名" at bounding box center [336, 75] width 68 height 15
type input "[PERSON_NAME]-29"
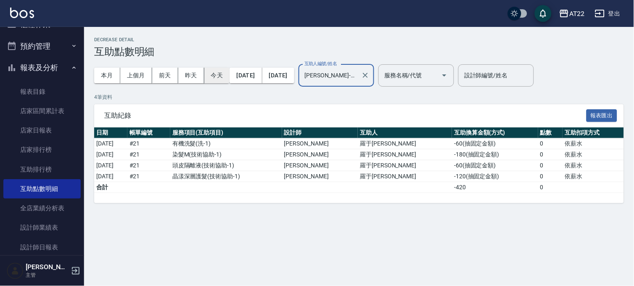
click at [216, 74] on button "今天" at bounding box center [217, 76] width 26 height 16
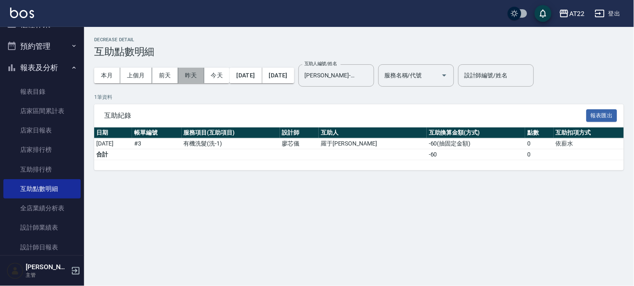
click at [182, 76] on button "昨天" at bounding box center [191, 76] width 26 height 16
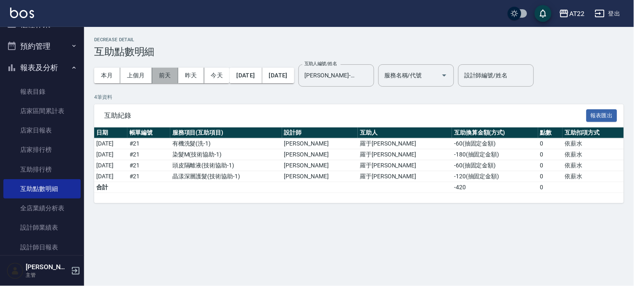
click at [167, 77] on button "前天" at bounding box center [165, 76] width 26 height 16
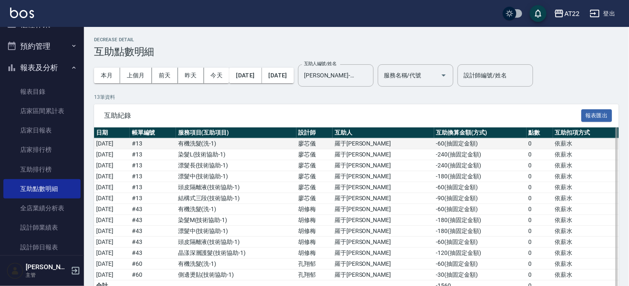
scroll to position [26, 0]
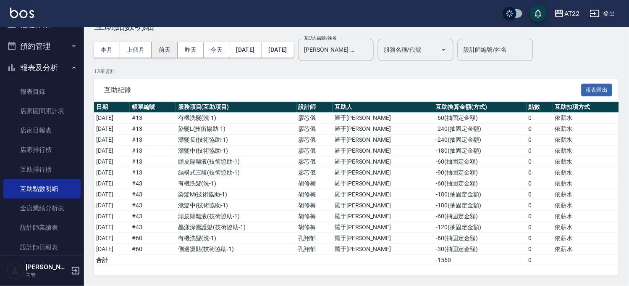
click at [171, 49] on button "前天" at bounding box center [165, 50] width 26 height 16
click at [165, 47] on button "前天" at bounding box center [165, 50] width 26 height 16
click at [124, 48] on button "上個月" at bounding box center [136, 50] width 32 height 16
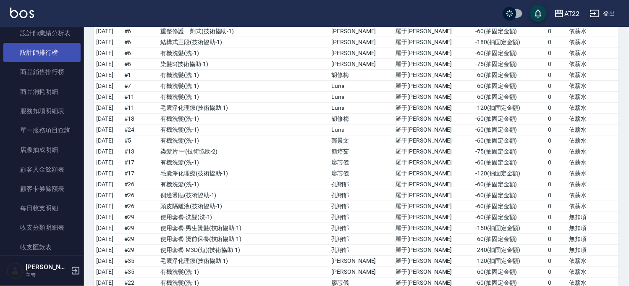
scroll to position [157, 0]
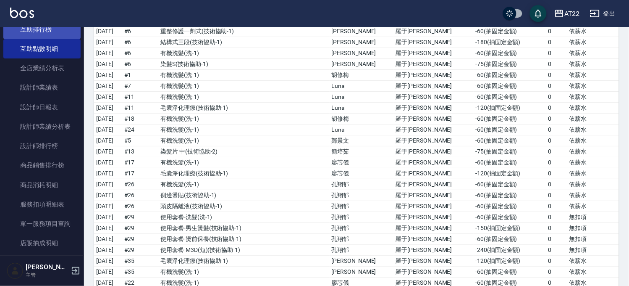
click at [55, 30] on link "互助排行榜" at bounding box center [41, 29] width 77 height 19
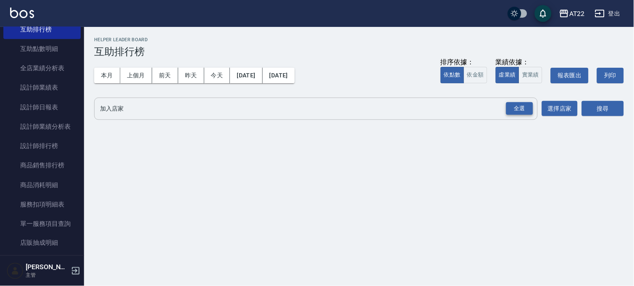
click at [506, 103] on div "全選" at bounding box center [519, 108] width 27 height 13
click at [625, 109] on div "AT22 [DATE] - [DATE] 互助排行榜 列印時間： [DATE][PHONE_NUMBER]:02 Helper Leader Board 互助…" at bounding box center [359, 81] width 550 height 108
click at [557, 103] on button "選擇店家" at bounding box center [560, 109] width 36 height 16
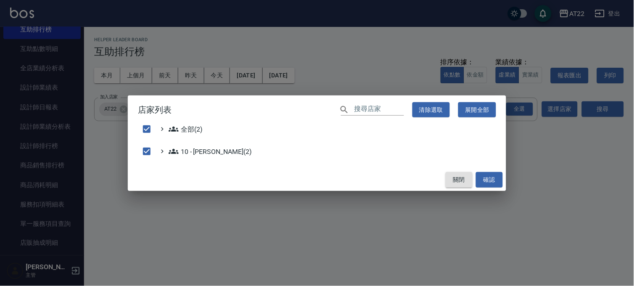
click at [458, 182] on button "關閉" at bounding box center [458, 180] width 27 height 16
checkbox input "false"
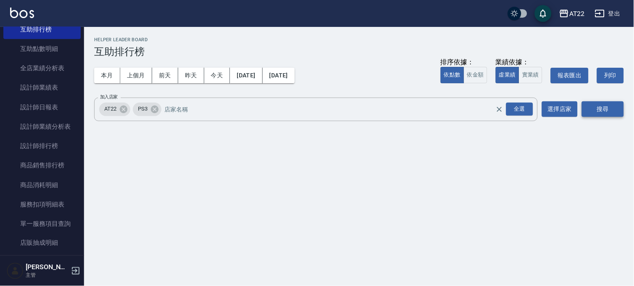
click at [604, 108] on button "搜尋" at bounding box center [602, 109] width 42 height 16
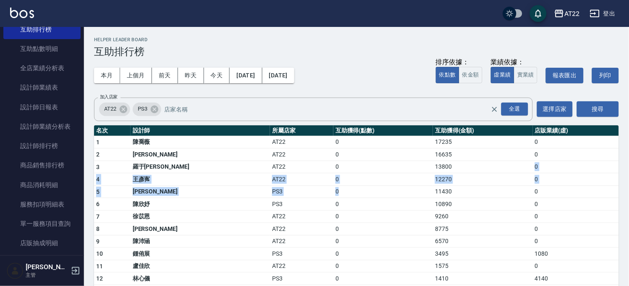
drag, startPoint x: 425, startPoint y: 171, endPoint x: 355, endPoint y: 192, distance: 73.1
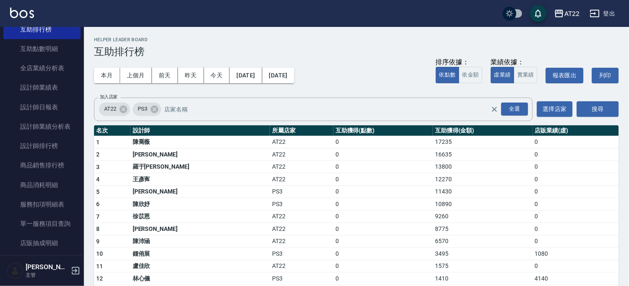
click at [135, 66] on div "本月 上個月 [DATE] [DATE] [DATE] [DATE] [DATE] 排序依據： 依點數 依金額 業績依據： 虛業績 實業績 報表匯出 列印" at bounding box center [356, 76] width 525 height 36
click at [136, 70] on button "上個月" at bounding box center [136, 76] width 32 height 16
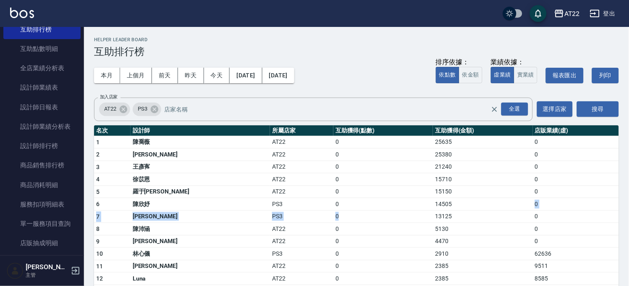
drag, startPoint x: 422, startPoint y: 199, endPoint x: 344, endPoint y: 213, distance: 78.5
drag, startPoint x: 427, startPoint y: 189, endPoint x: 347, endPoint y: 199, distance: 80.0
click at [433, 200] on td "14505" at bounding box center [483, 204] width 100 height 13
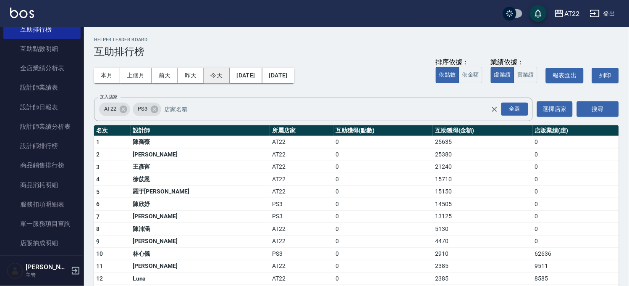
click at [215, 76] on button "今天" at bounding box center [217, 76] width 26 height 16
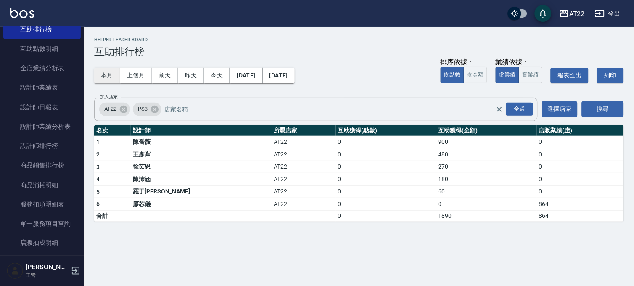
click at [102, 74] on button "本月" at bounding box center [107, 76] width 26 height 16
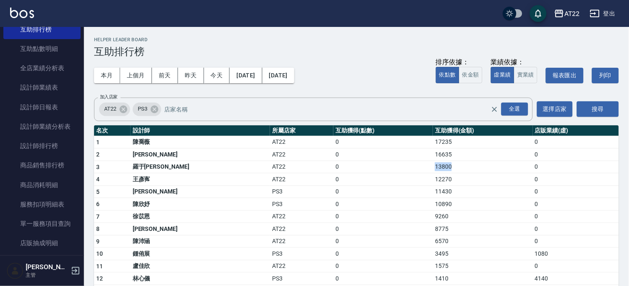
drag, startPoint x: 423, startPoint y: 162, endPoint x: 394, endPoint y: 162, distance: 29.8
click at [394, 162] on tr "3 羅于喬 AT22 0 13800 0" at bounding box center [356, 166] width 525 height 13
drag, startPoint x: 37, startPoint y: 55, endPoint x: 52, endPoint y: 45, distance: 17.6
click at [37, 55] on link "互助點數明細" at bounding box center [41, 48] width 77 height 19
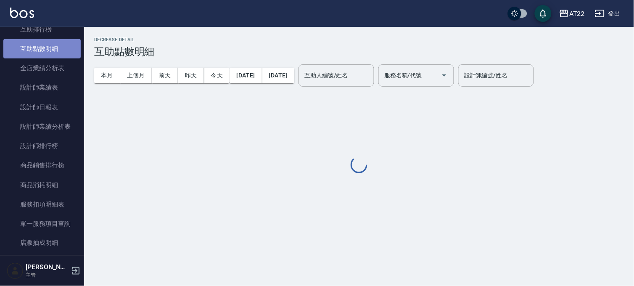
click at [52, 45] on link "互助點數明細" at bounding box center [41, 48] width 77 height 19
click at [370, 82] on input "互助人編號/姓名" at bounding box center [336, 75] width 68 height 15
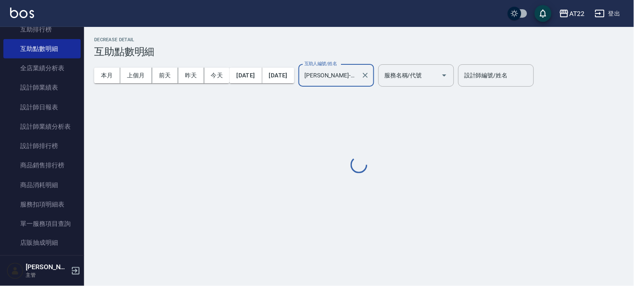
type input "[PERSON_NAME]-29"
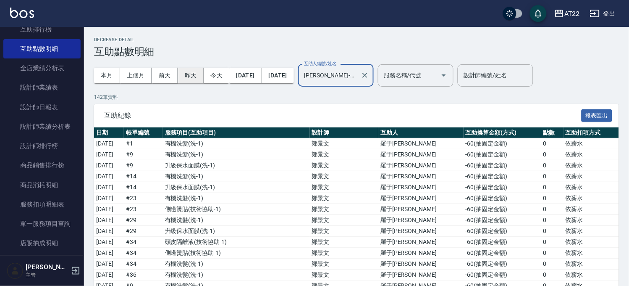
drag, startPoint x: 189, startPoint y: 69, endPoint x: 188, endPoint y: 74, distance: 5.6
click at [188, 70] on button "昨天" at bounding box center [191, 76] width 26 height 16
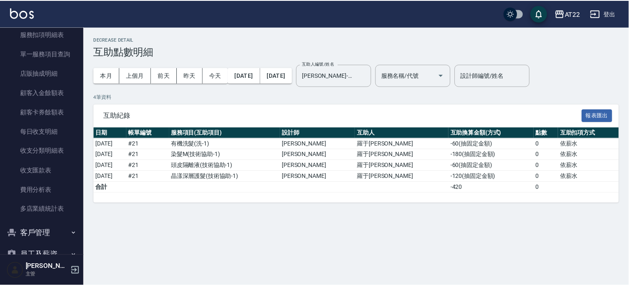
scroll to position [390, 0]
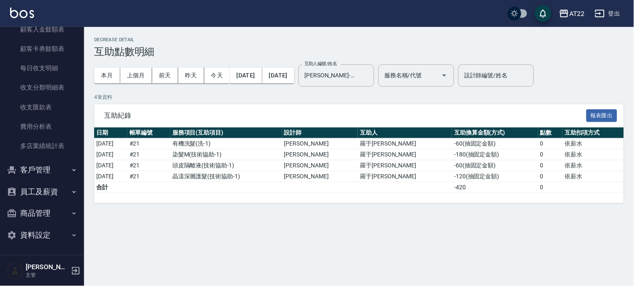
click at [24, 160] on button "客戶管理" at bounding box center [41, 170] width 77 height 22
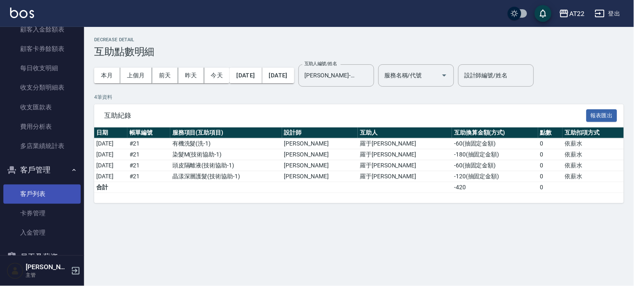
click at [58, 186] on link "客戶列表" at bounding box center [41, 193] width 77 height 19
